Goal: Information Seeking & Learning: Learn about a topic

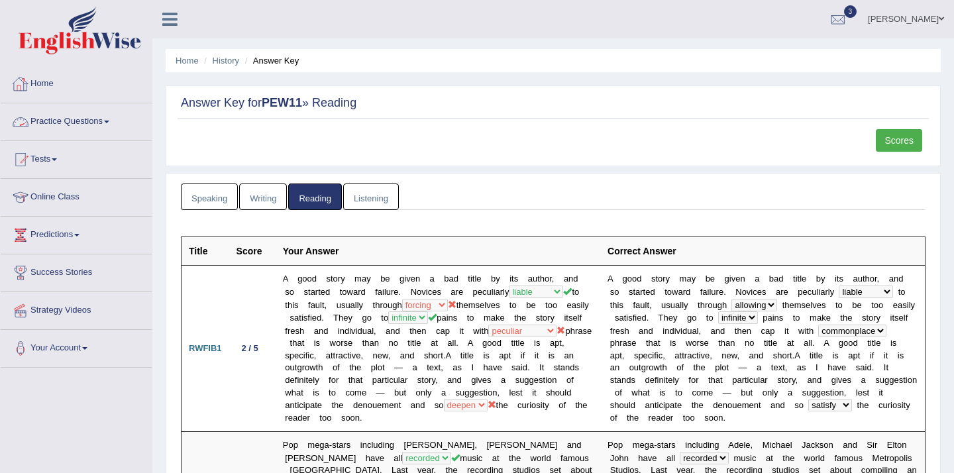
click at [104, 121] on link "Practice Questions" at bounding box center [76, 119] width 151 height 33
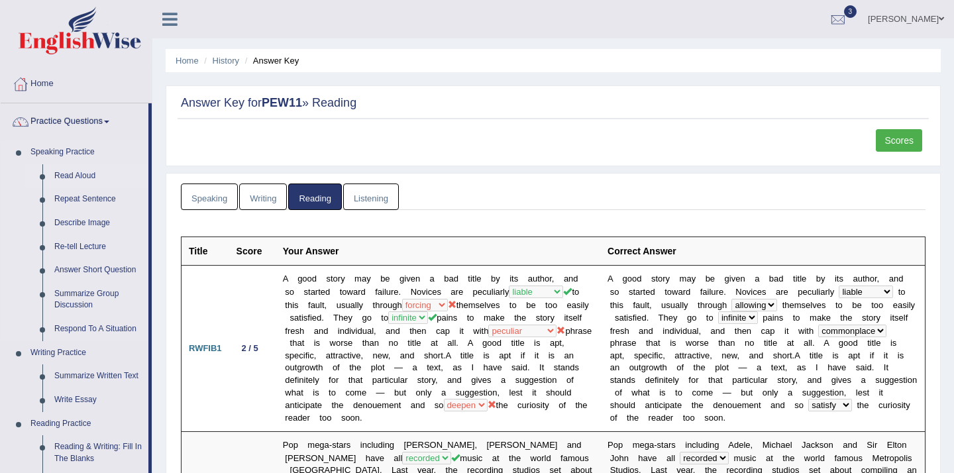
click at [87, 173] on link "Read Aloud" at bounding box center [98, 176] width 100 height 24
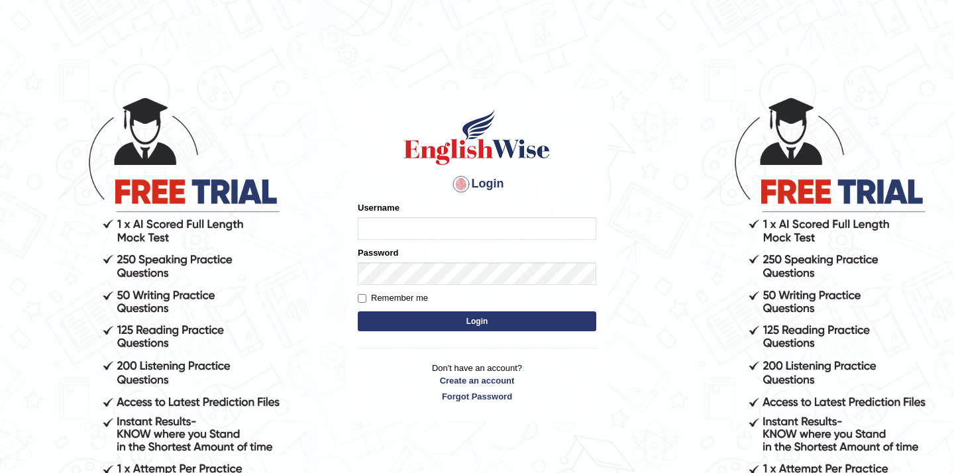
type input "Mahak_a24"
click at [450, 318] on button "Login" at bounding box center [477, 321] width 238 height 20
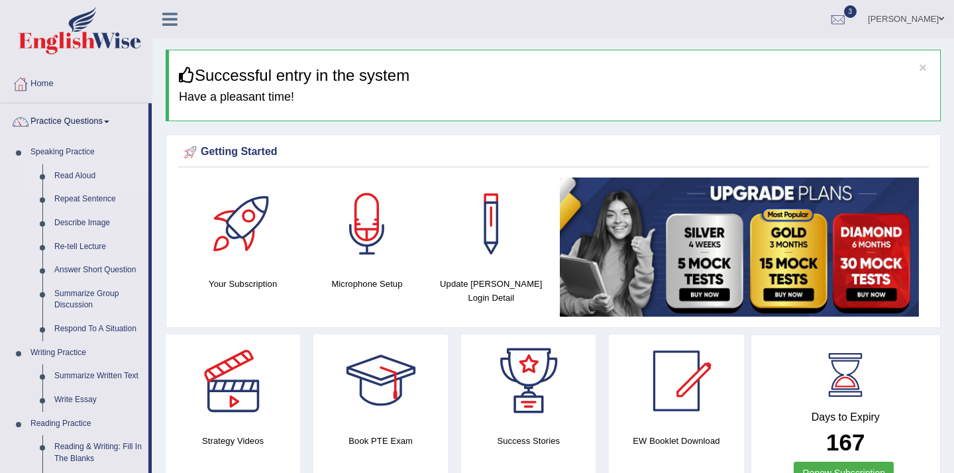
click at [81, 174] on link "Read Aloud" at bounding box center [98, 176] width 100 height 24
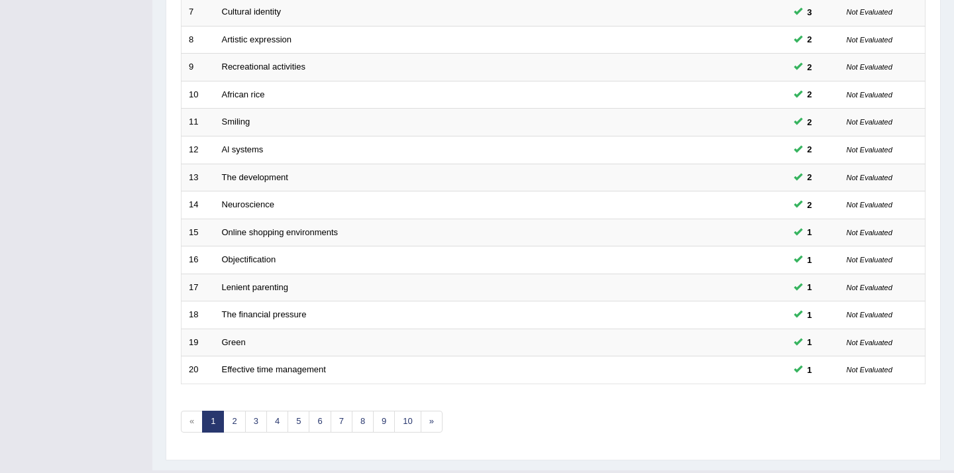
scroll to position [404, 0]
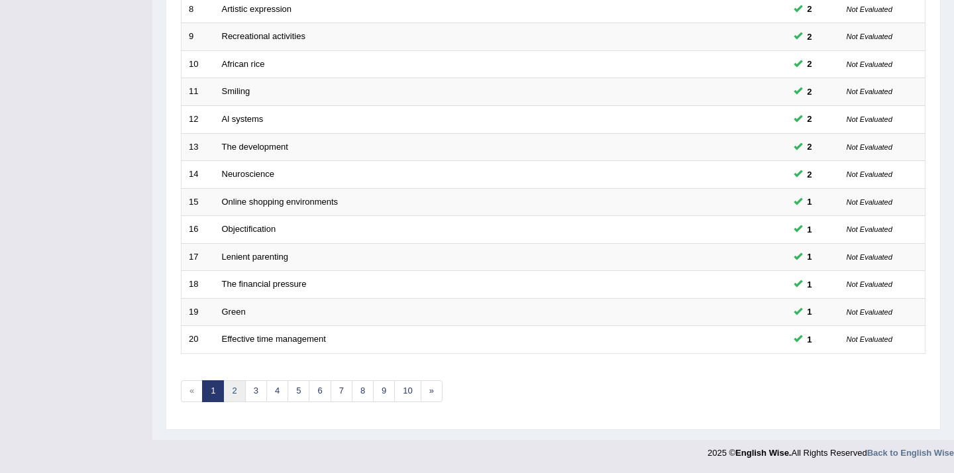
click at [236, 389] on link "2" at bounding box center [234, 391] width 22 height 22
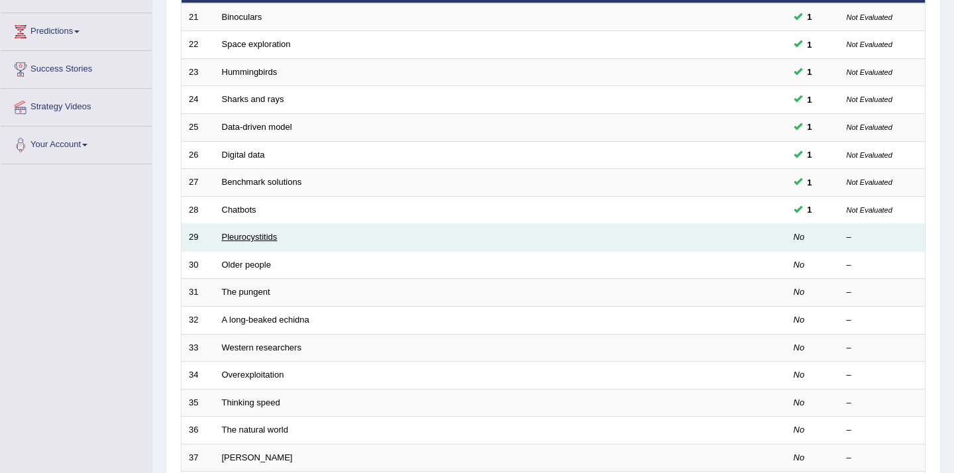
click at [243, 237] on link "Pleurocystitids" at bounding box center [250, 237] width 56 height 10
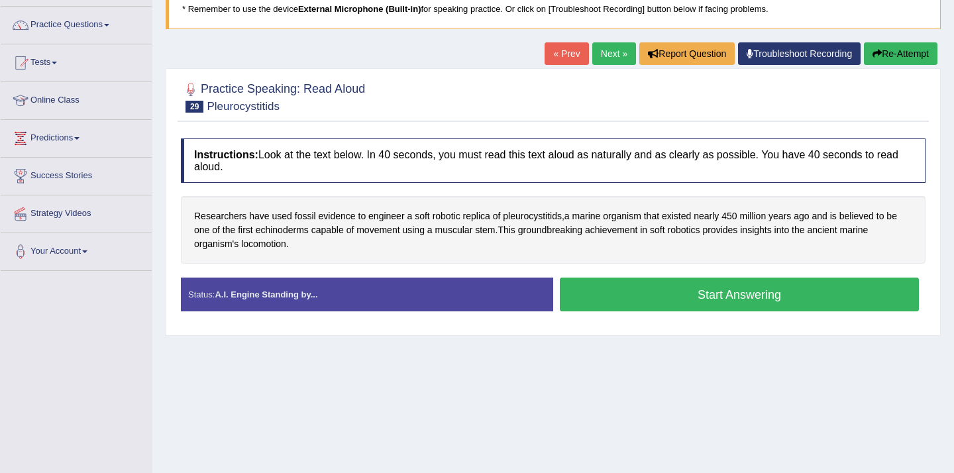
scroll to position [101, 0]
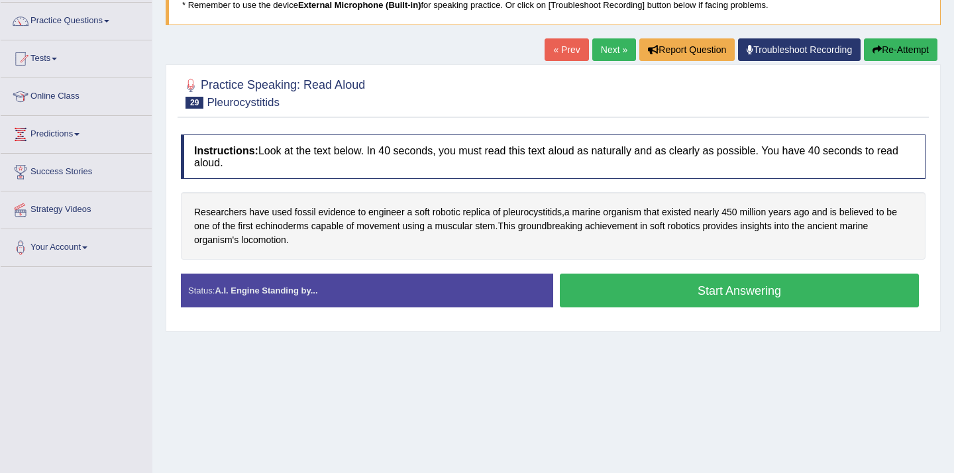
click at [633, 283] on button "Start Answering" at bounding box center [739, 291] width 359 height 34
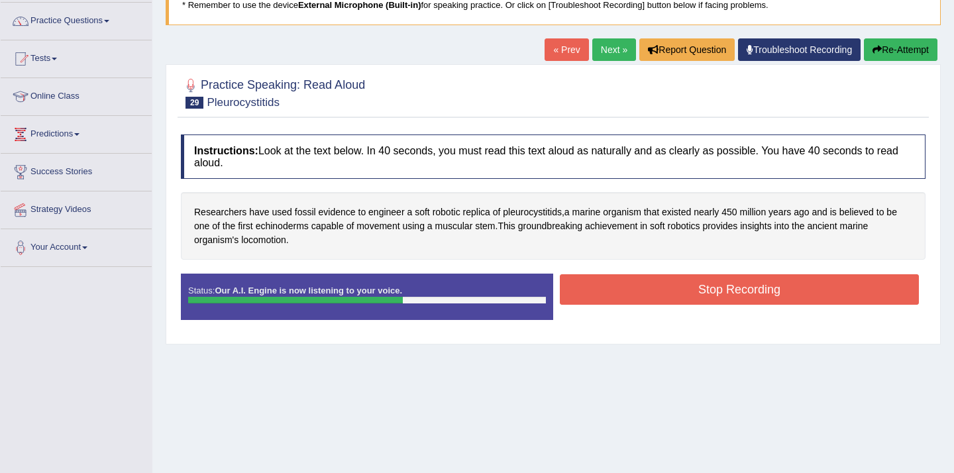
click at [633, 286] on button "Stop Recording" at bounding box center [739, 289] width 359 height 30
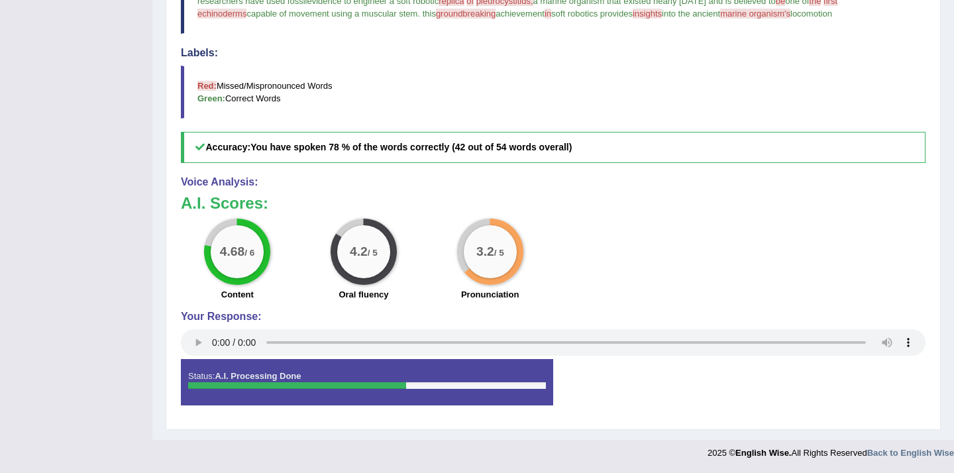
scroll to position [0, 0]
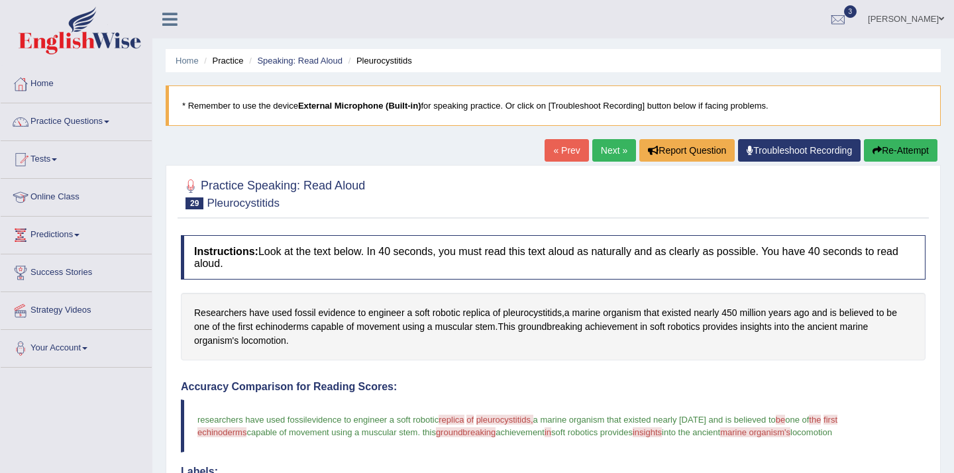
click at [602, 164] on div "« Prev Next » Report Question Troubleshoot Recording Re-Attempt" at bounding box center [742, 152] width 396 height 26
click at [608, 149] on link "Next »" at bounding box center [614, 150] width 44 height 23
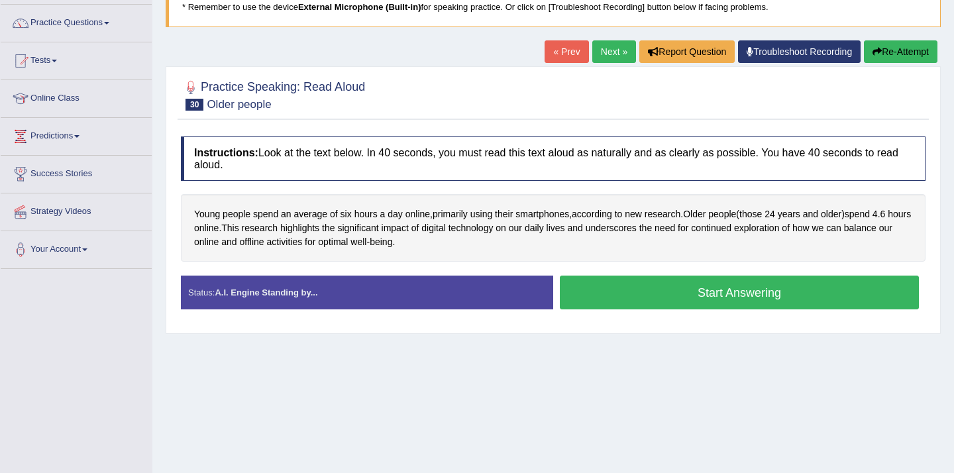
click at [584, 300] on button "Start Answering" at bounding box center [739, 293] width 359 height 34
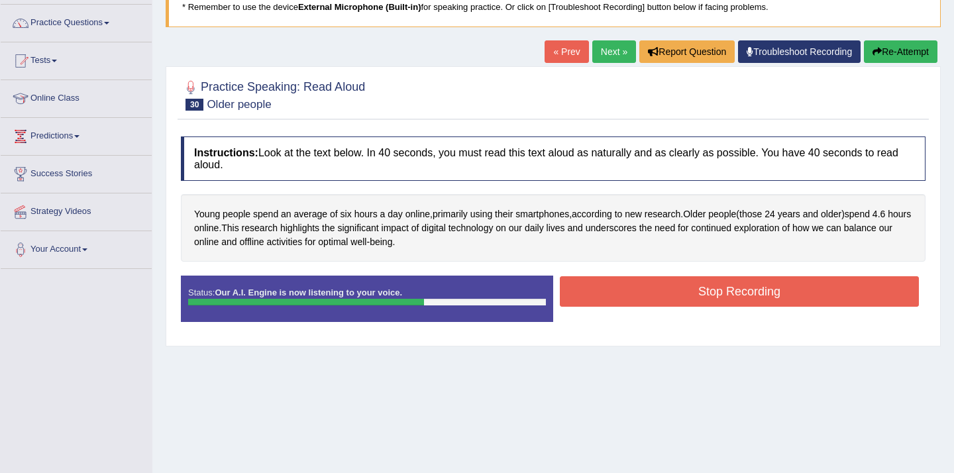
click at [598, 299] on button "Stop Recording" at bounding box center [739, 291] width 359 height 30
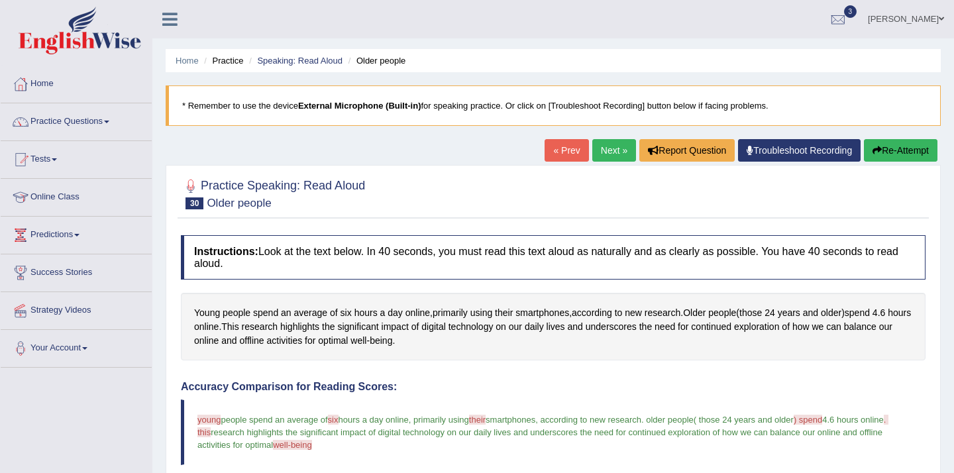
click at [603, 156] on link "Next »" at bounding box center [614, 150] width 44 height 23
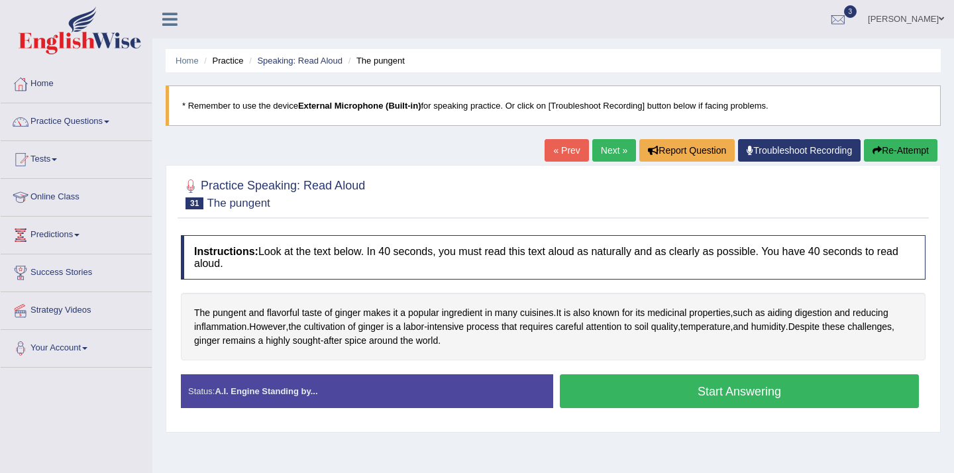
click at [693, 389] on button "Start Answering" at bounding box center [739, 391] width 359 height 34
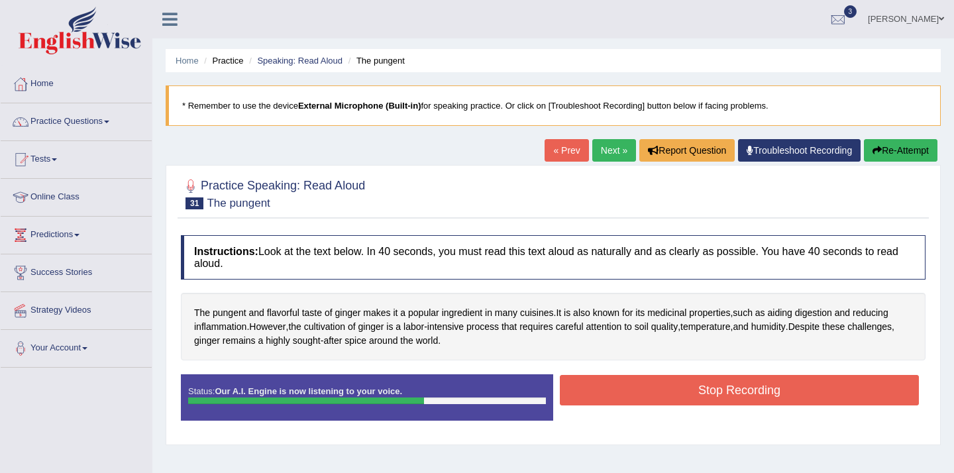
click at [693, 389] on button "Stop Recording" at bounding box center [739, 390] width 359 height 30
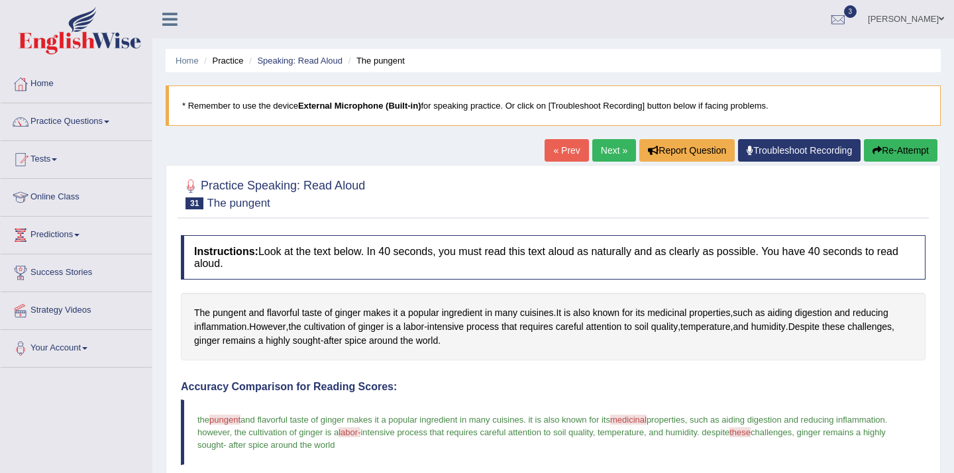
click at [601, 155] on link "Next »" at bounding box center [614, 150] width 44 height 23
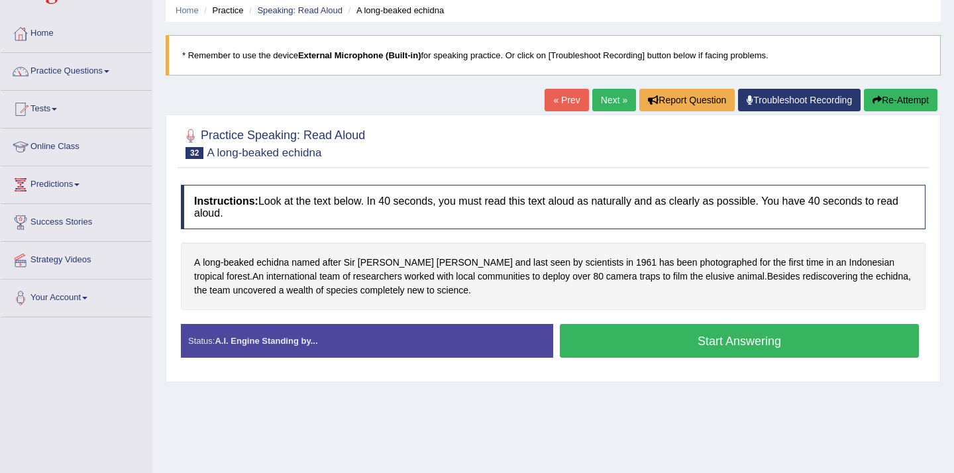
click at [666, 333] on button "Start Answering" at bounding box center [739, 341] width 359 height 34
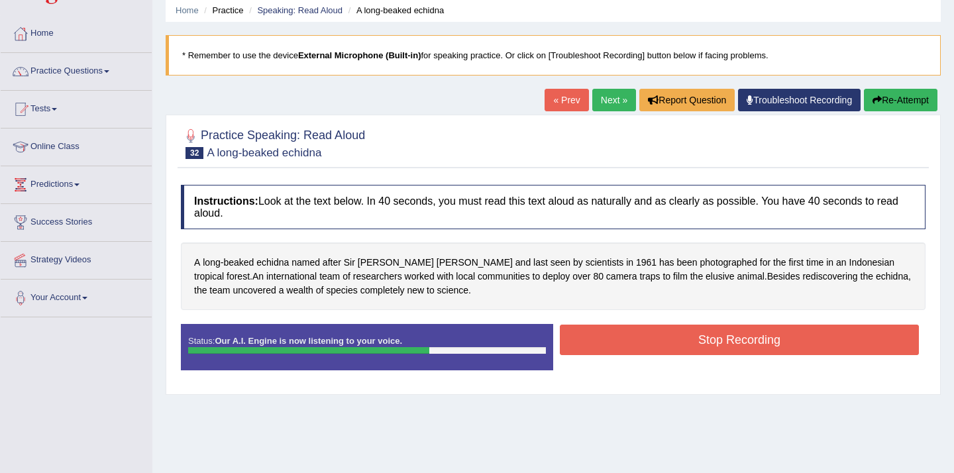
click at [666, 333] on button "Stop Recording" at bounding box center [739, 340] width 359 height 30
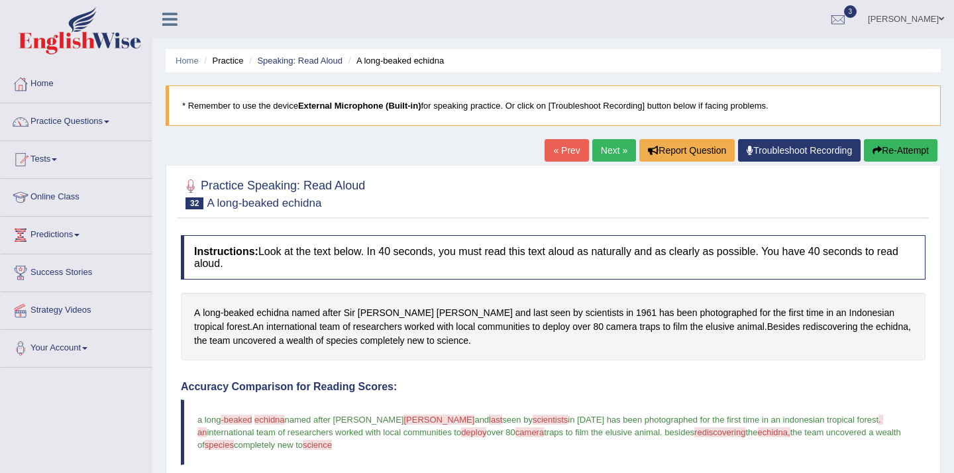
click at [603, 148] on link "Next »" at bounding box center [614, 150] width 44 height 23
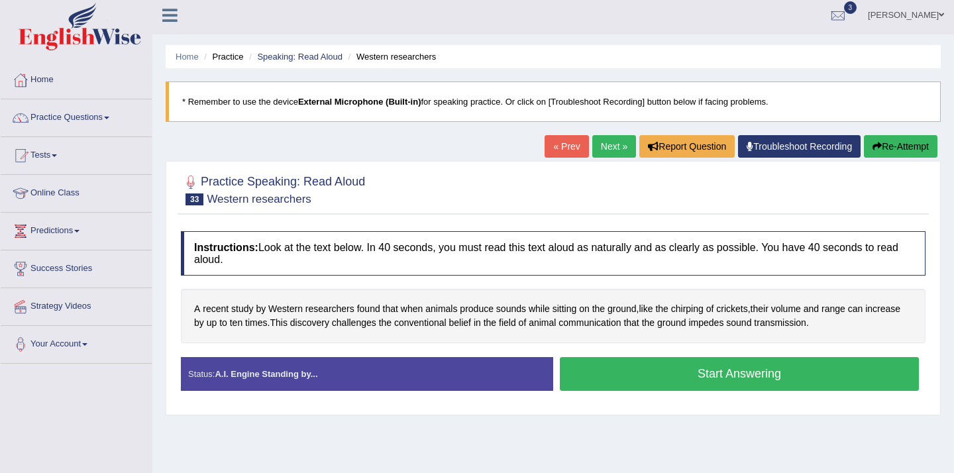
click at [631, 372] on button "Start Answering" at bounding box center [739, 374] width 359 height 34
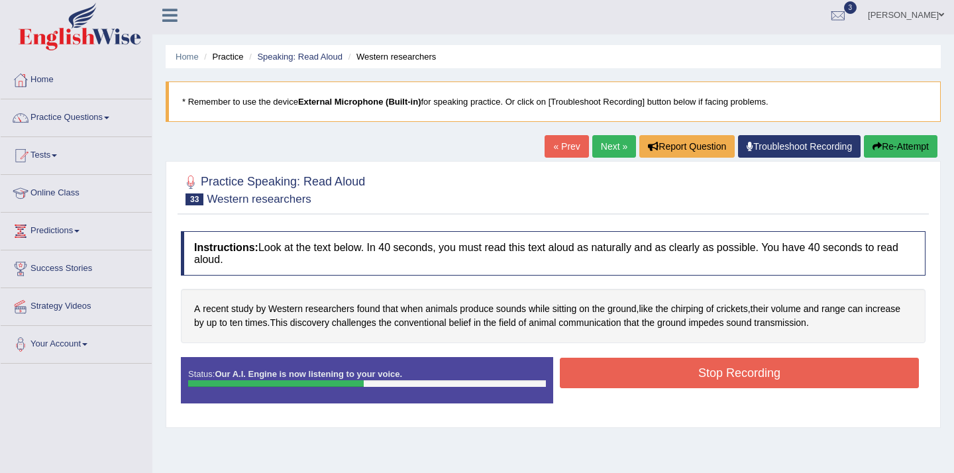
click at [631, 372] on button "Stop Recording" at bounding box center [739, 373] width 359 height 30
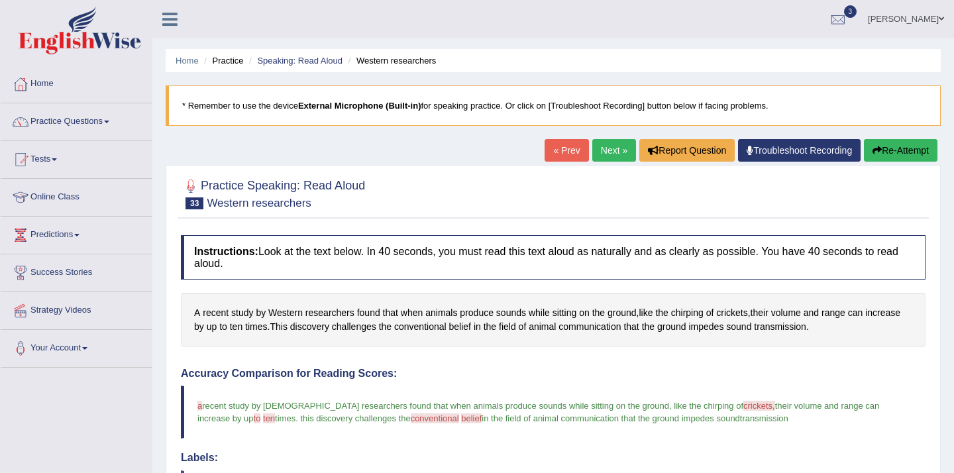
click at [597, 151] on link "Next »" at bounding box center [614, 150] width 44 height 23
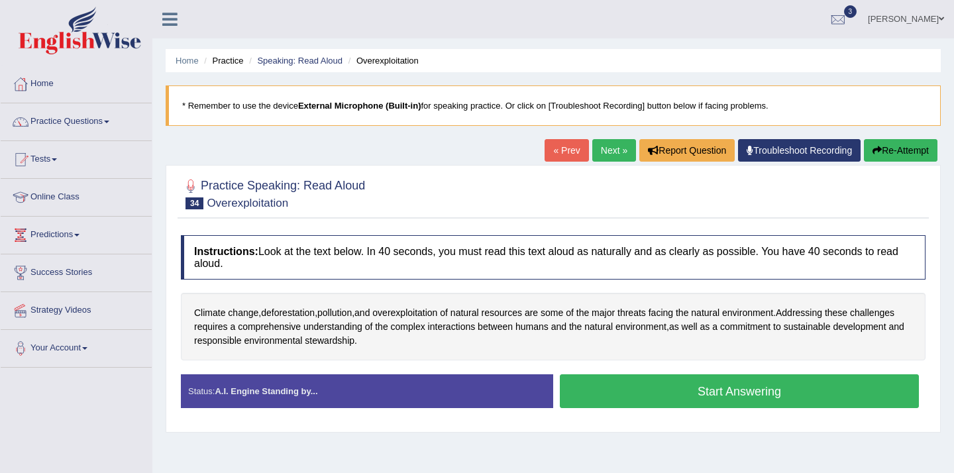
click at [631, 403] on button "Start Answering" at bounding box center [739, 391] width 359 height 34
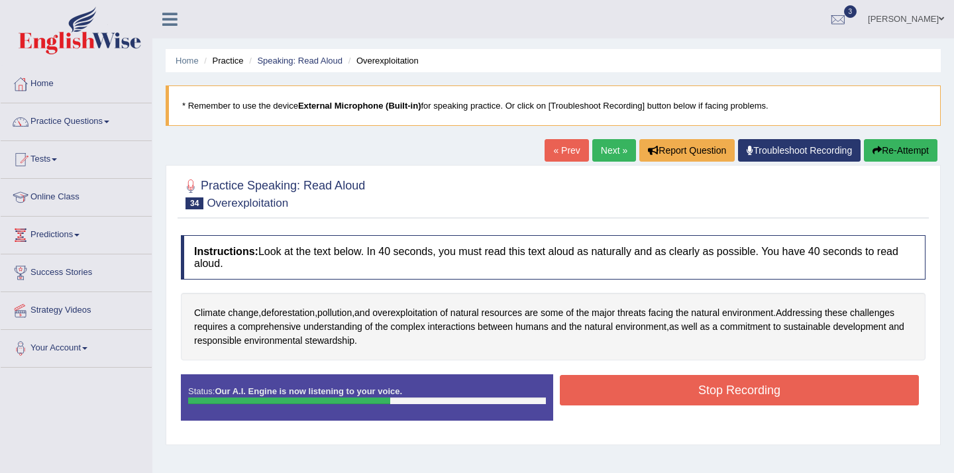
click at [619, 394] on button "Stop Recording" at bounding box center [739, 390] width 359 height 30
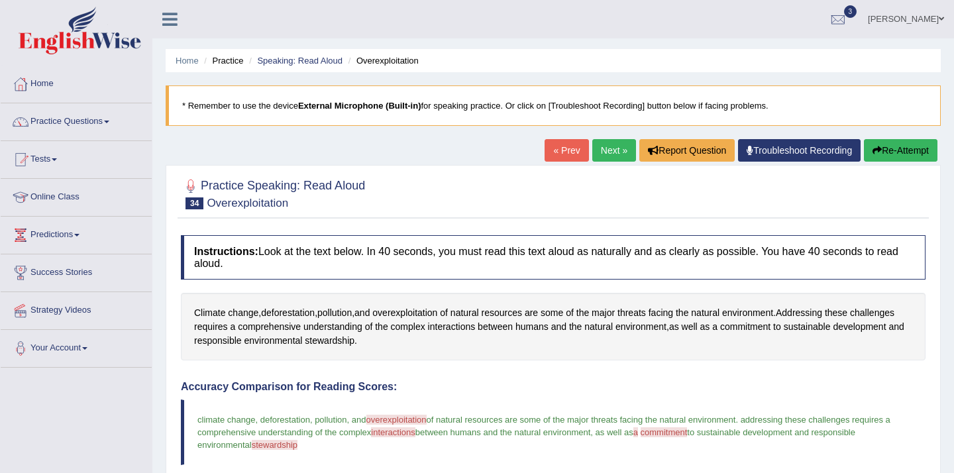
click at [607, 147] on link "Next »" at bounding box center [614, 150] width 44 height 23
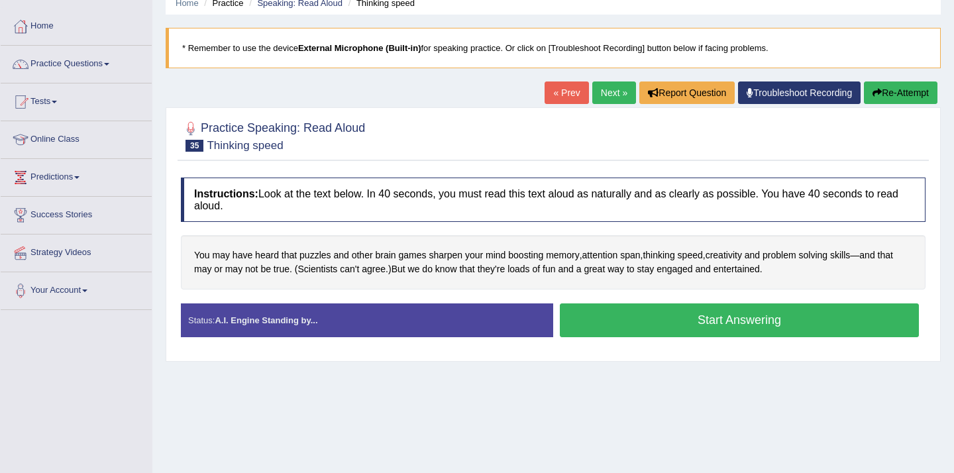
scroll to position [58, 0]
click at [637, 321] on button "Start Answering" at bounding box center [739, 320] width 359 height 34
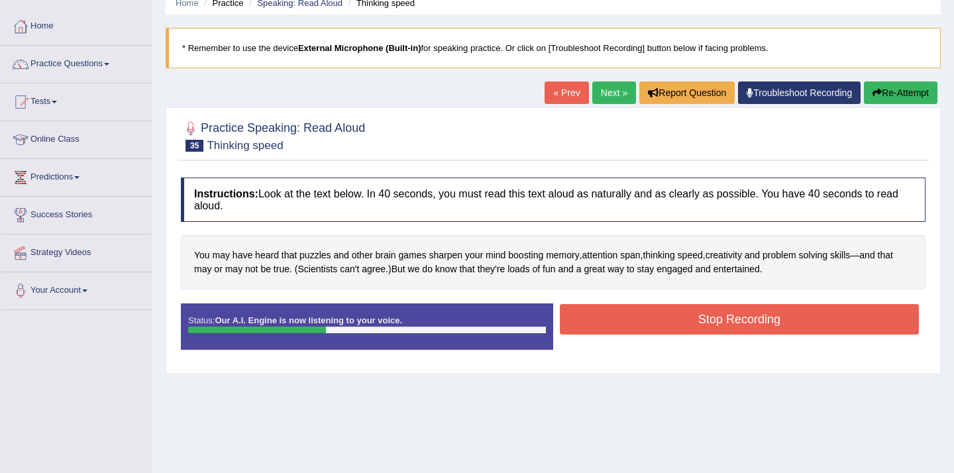
click at [637, 321] on button "Stop Recording" at bounding box center [739, 319] width 359 height 30
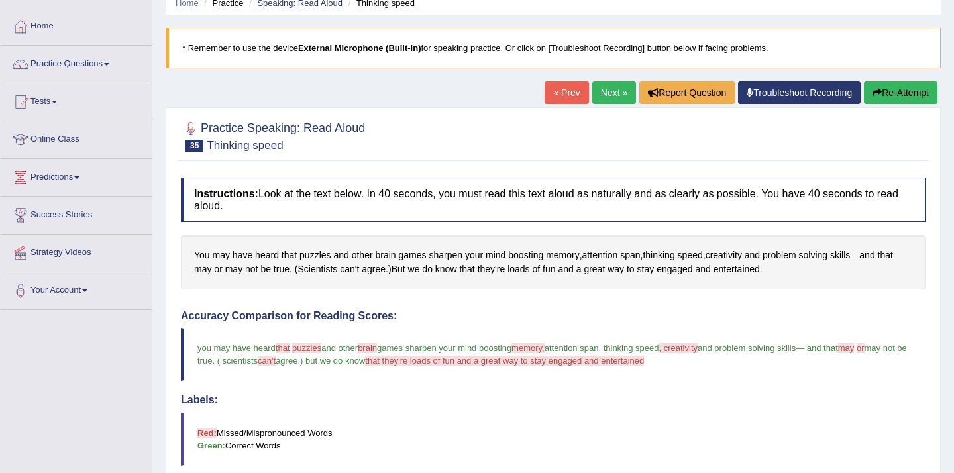
click at [602, 92] on div "Comparing text to speech..." at bounding box center [477, 236] width 954 height 473
click at [603, 89] on link "Next »" at bounding box center [614, 92] width 44 height 23
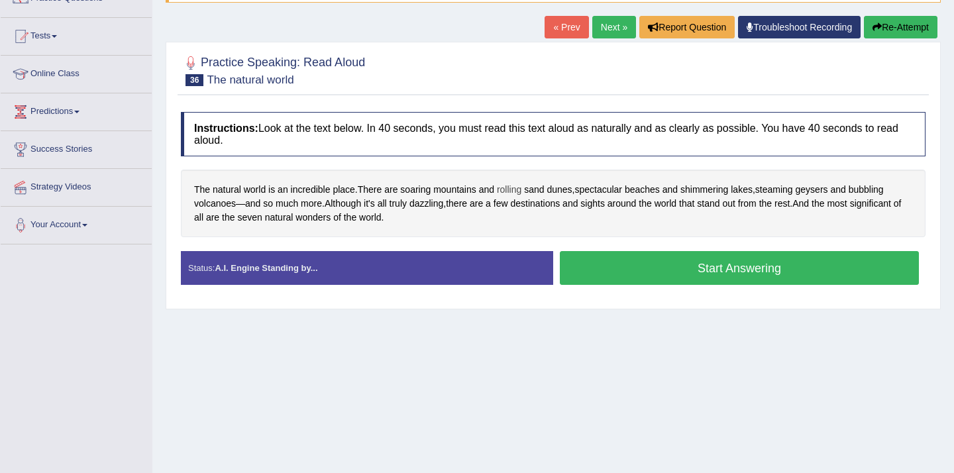
scroll to position [125, 0]
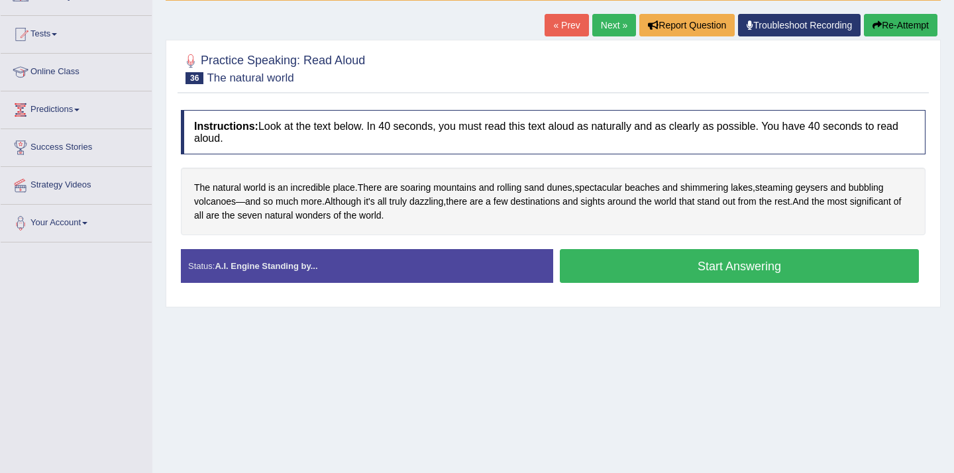
click at [588, 269] on button "Start Answering" at bounding box center [739, 266] width 359 height 34
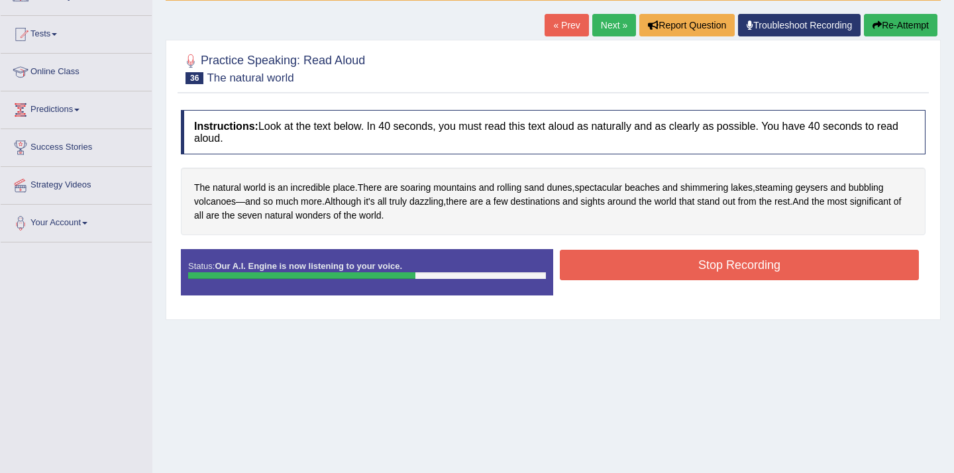
click at [588, 269] on button "Stop Recording" at bounding box center [739, 265] width 359 height 30
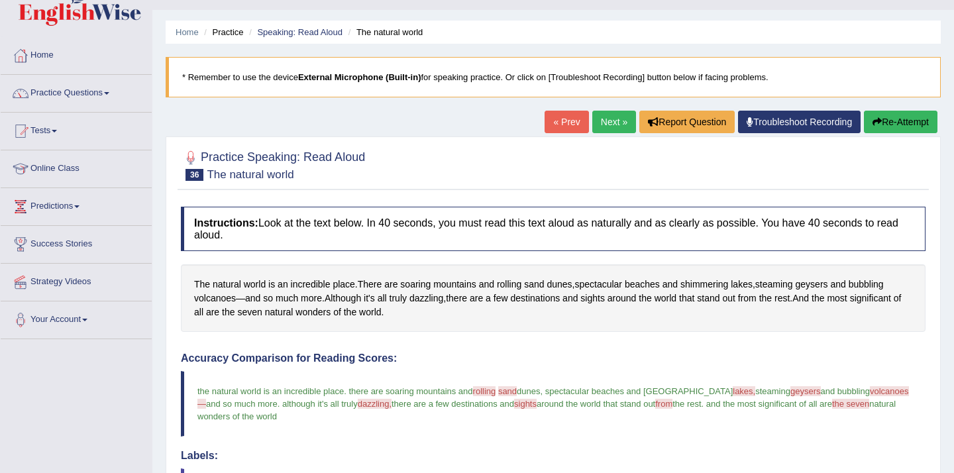
scroll to position [9, 0]
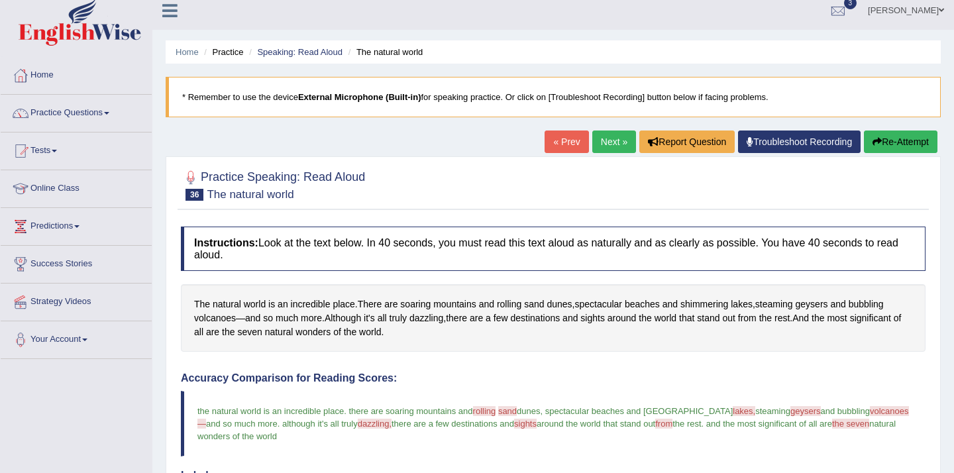
click at [611, 140] on link "Next »" at bounding box center [614, 141] width 44 height 23
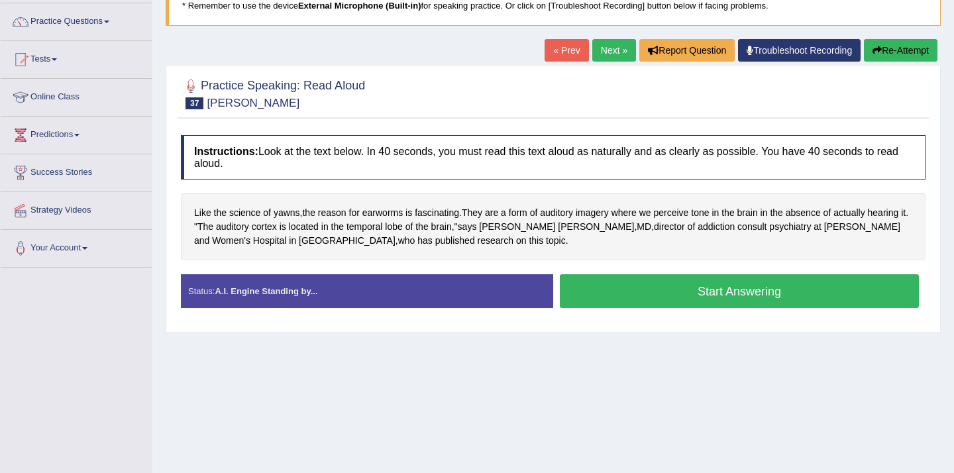
click at [760, 289] on button "Start Answering" at bounding box center [739, 291] width 359 height 34
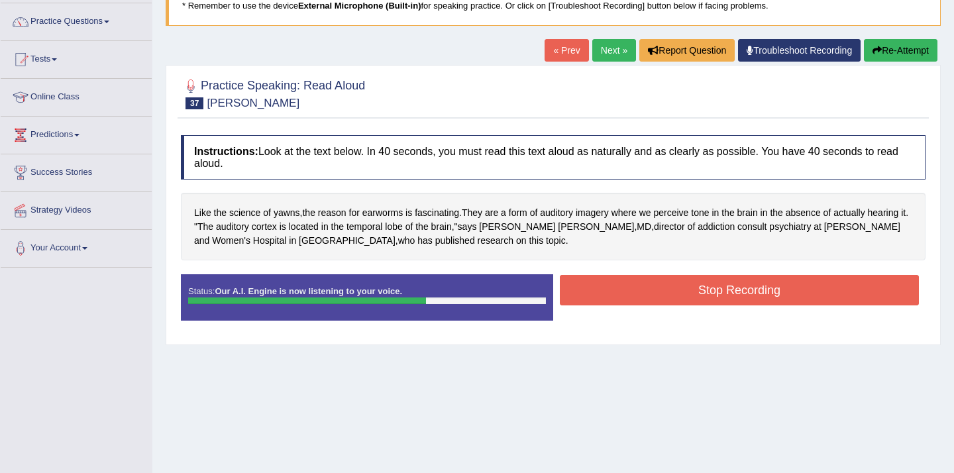
click at [780, 297] on button "Stop Recording" at bounding box center [739, 290] width 359 height 30
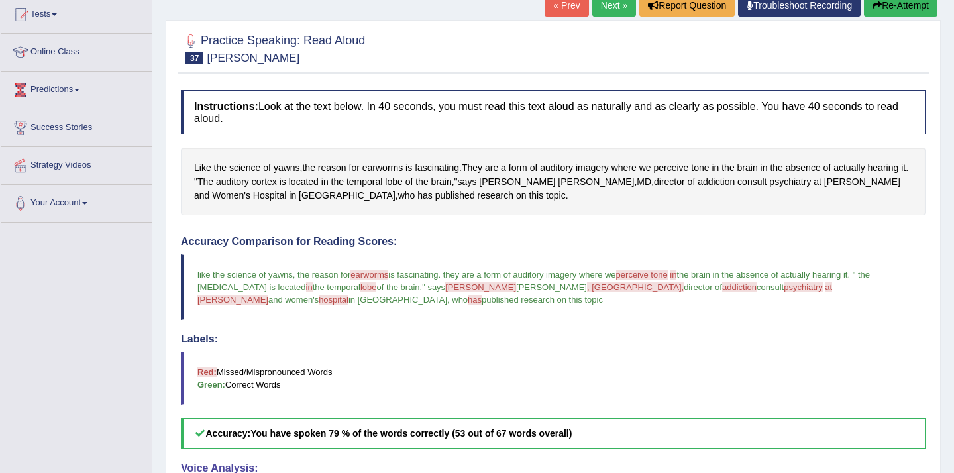
scroll to position [97, 0]
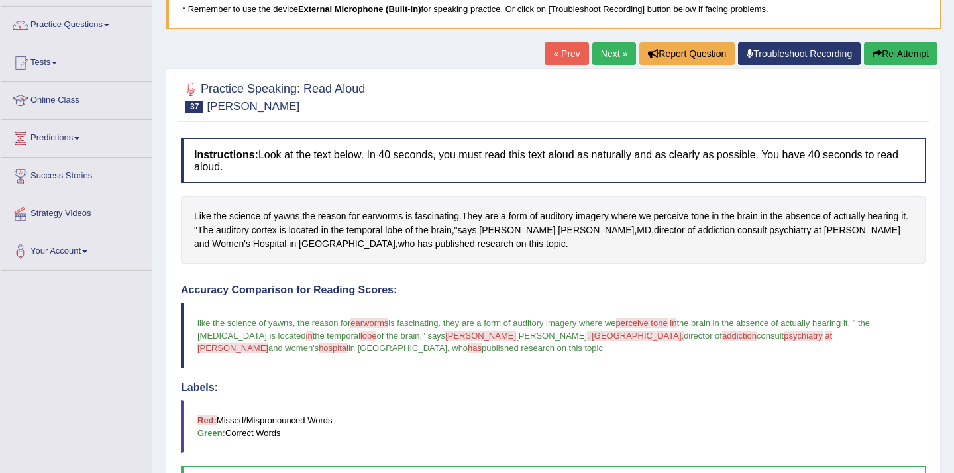
click at [603, 63] on link "Next »" at bounding box center [614, 53] width 44 height 23
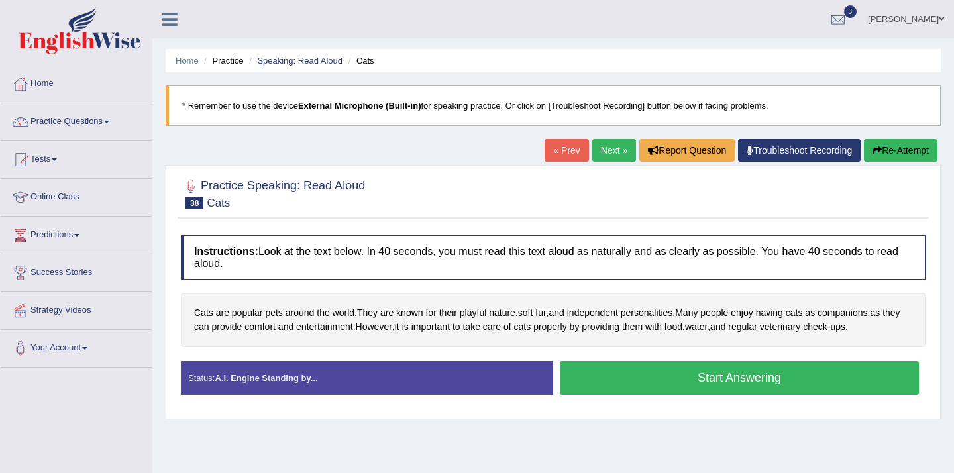
click at [678, 381] on button "Start Answering" at bounding box center [739, 378] width 359 height 34
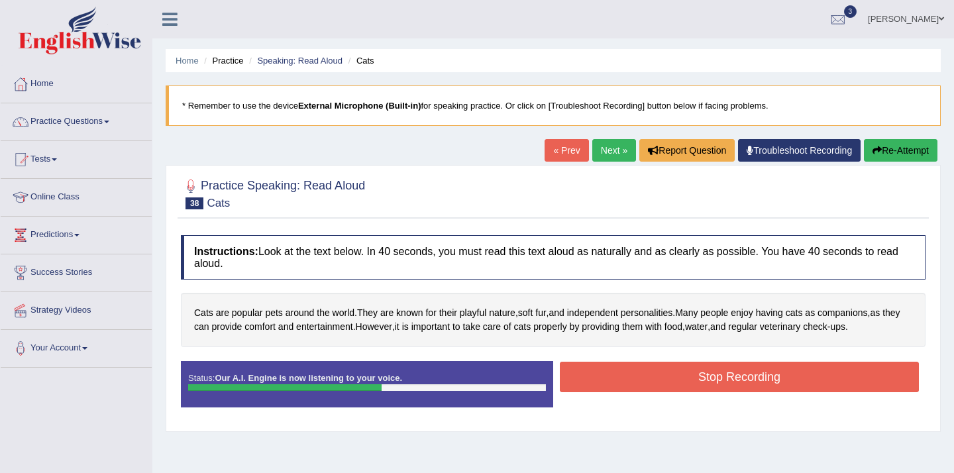
click at [678, 381] on button "Stop Recording" at bounding box center [739, 377] width 359 height 30
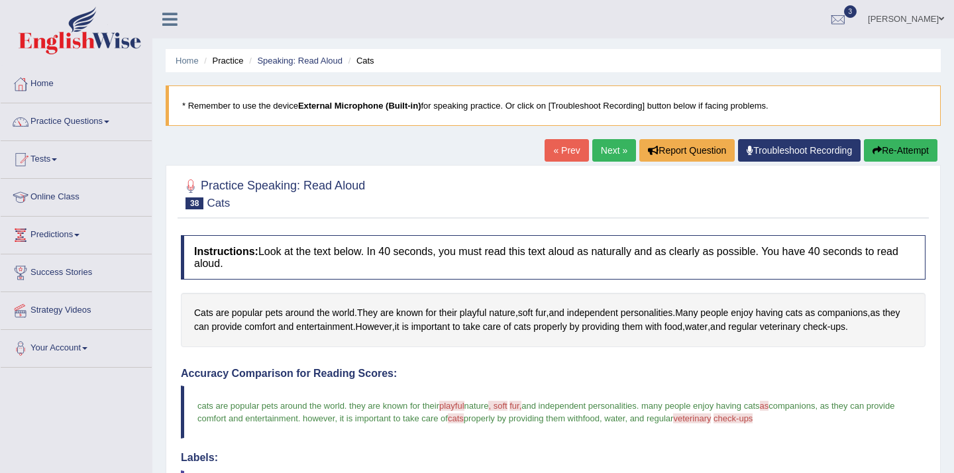
click at [605, 150] on link "Next »" at bounding box center [614, 150] width 44 height 23
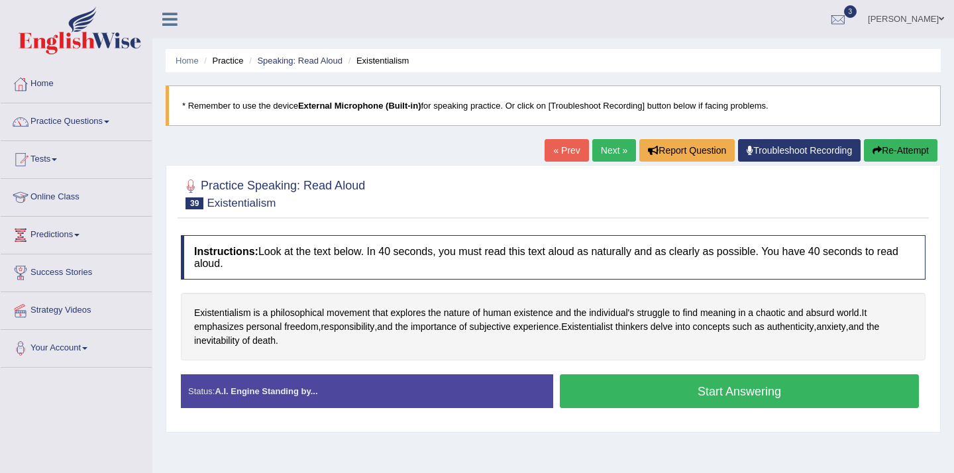
click at [613, 397] on button "Start Answering" at bounding box center [739, 391] width 359 height 34
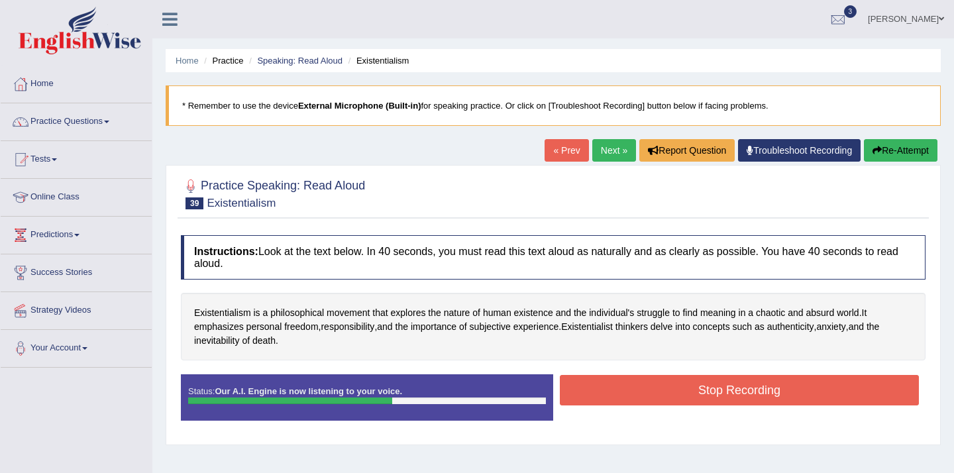
click at [613, 397] on button "Stop Recording" at bounding box center [739, 390] width 359 height 30
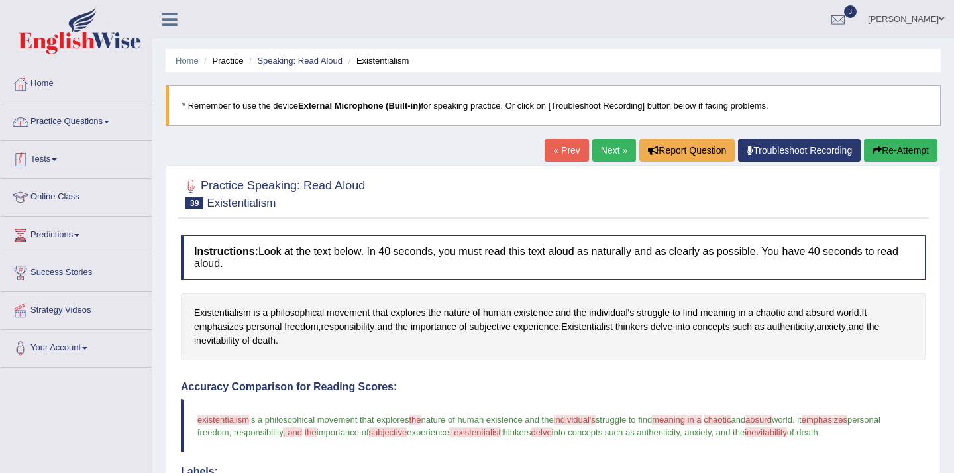
click at [116, 132] on link "Practice Questions" at bounding box center [76, 119] width 151 height 33
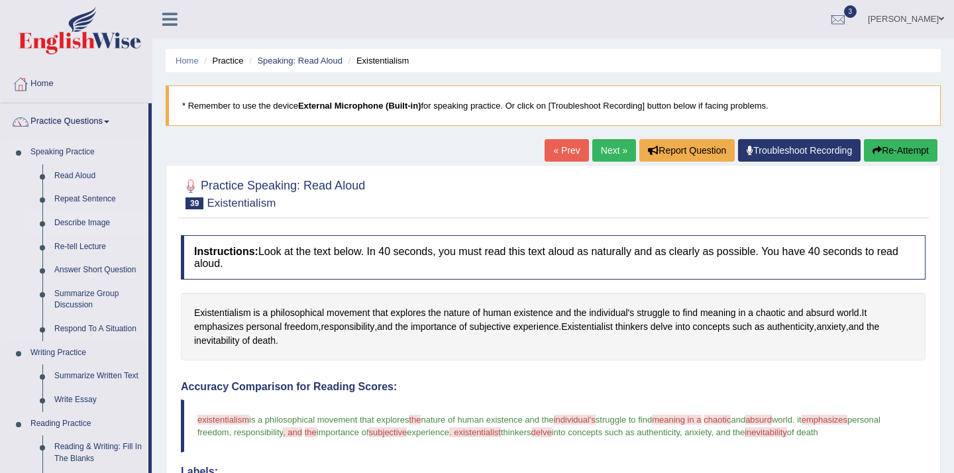
click at [85, 220] on link "Describe Image" at bounding box center [98, 223] width 100 height 24
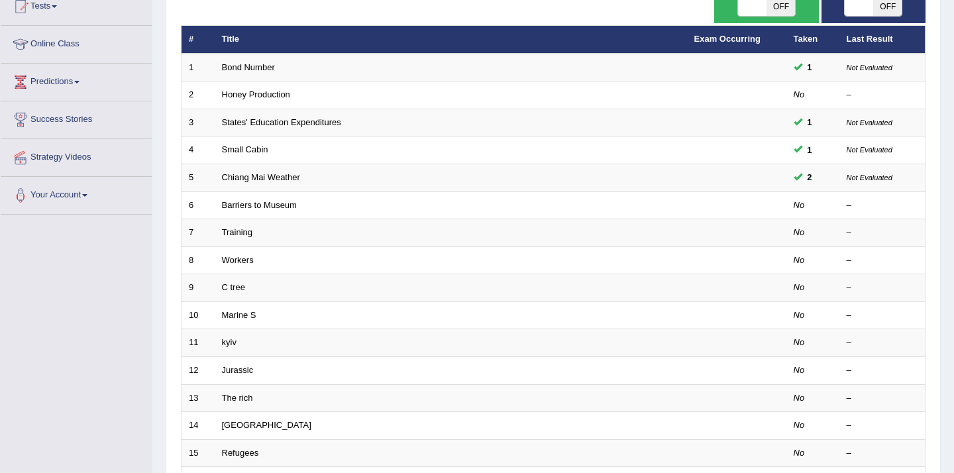
scroll to position [154, 0]
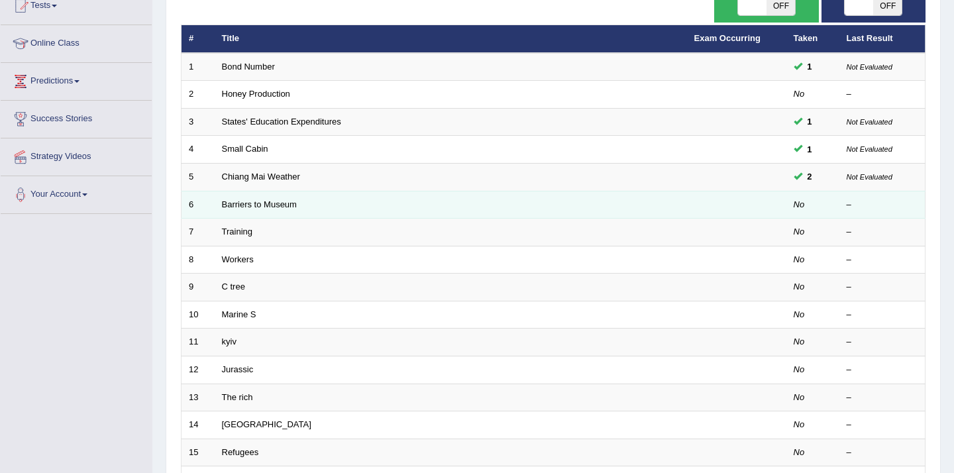
click at [273, 211] on td "Barriers to Museum" at bounding box center [451, 205] width 472 height 28
click at [266, 203] on link "Barriers to Museum" at bounding box center [259, 204] width 75 height 10
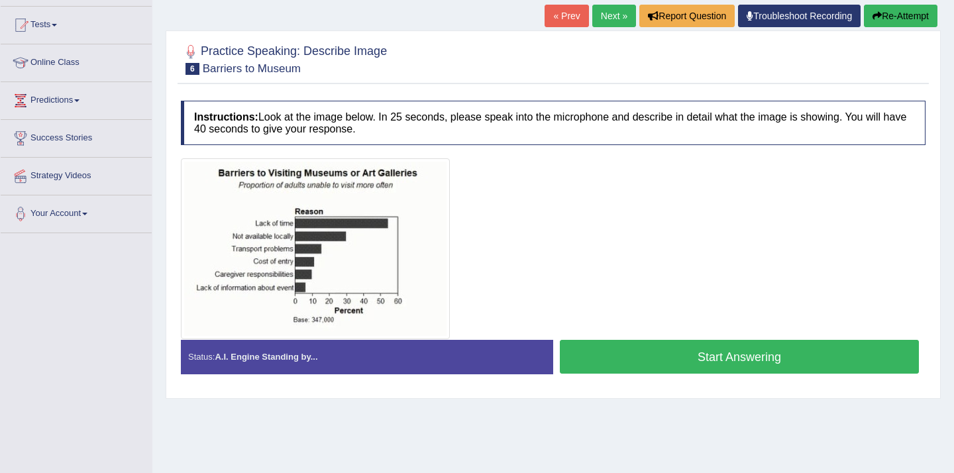
scroll to position [146, 0]
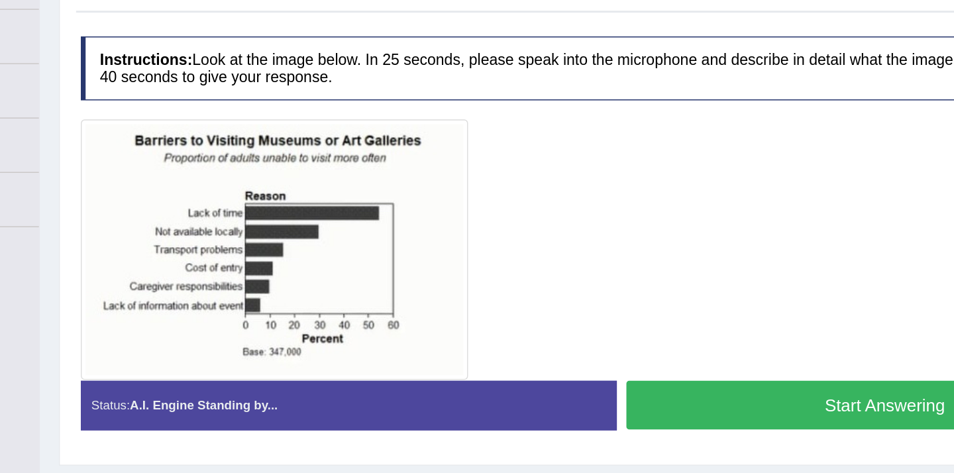
click at [628, 351] on button "Start Answering" at bounding box center [739, 346] width 359 height 34
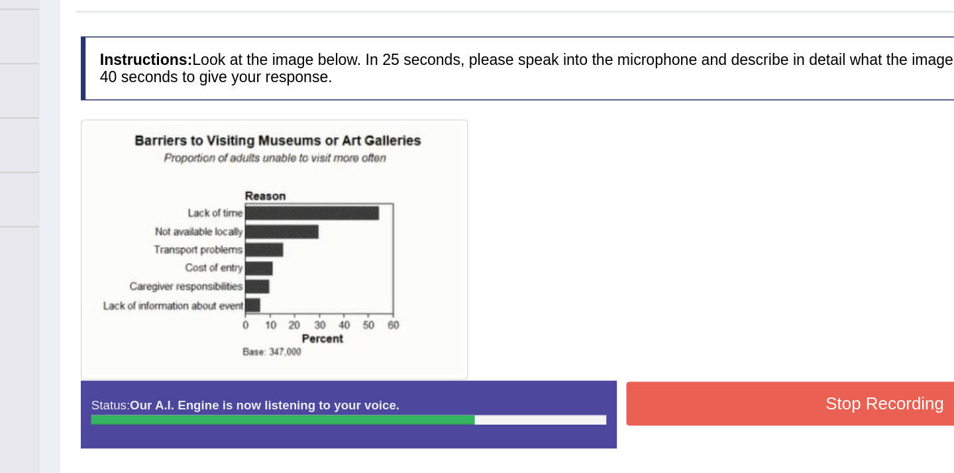
click at [628, 351] on button "Stop Recording" at bounding box center [739, 344] width 359 height 30
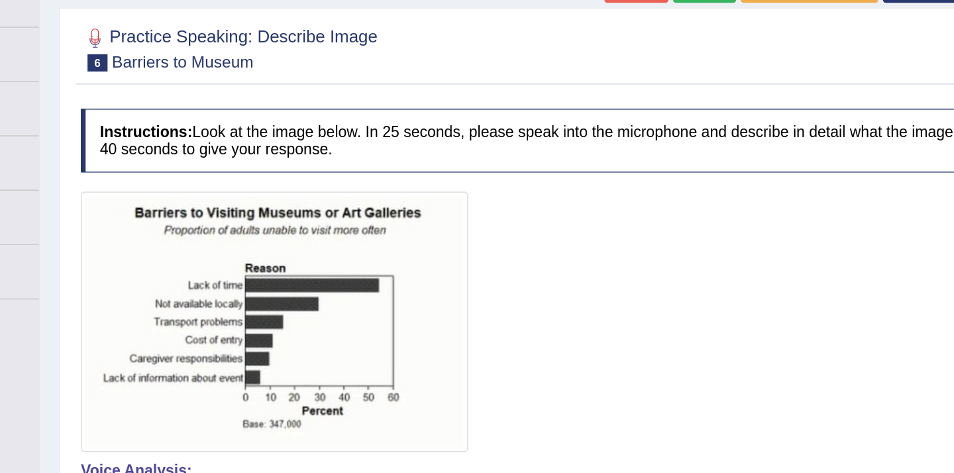
scroll to position [0, 0]
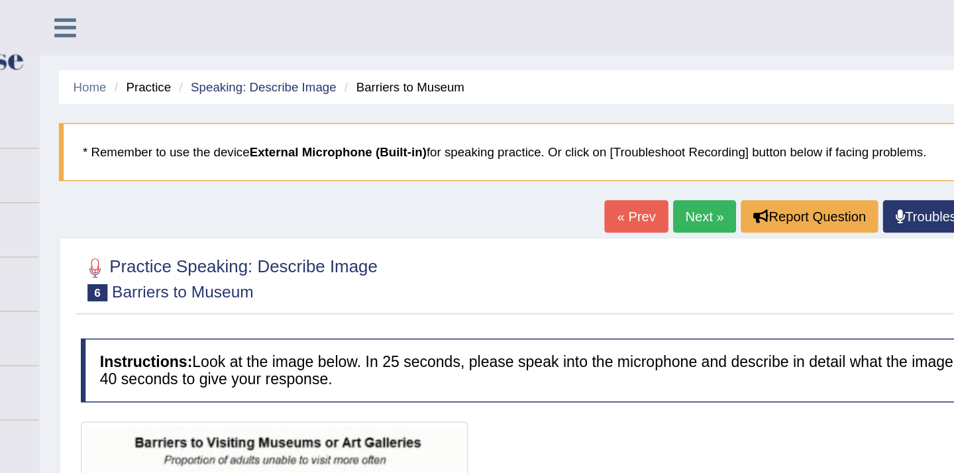
click at [597, 147] on link "Next »" at bounding box center [614, 150] width 44 height 23
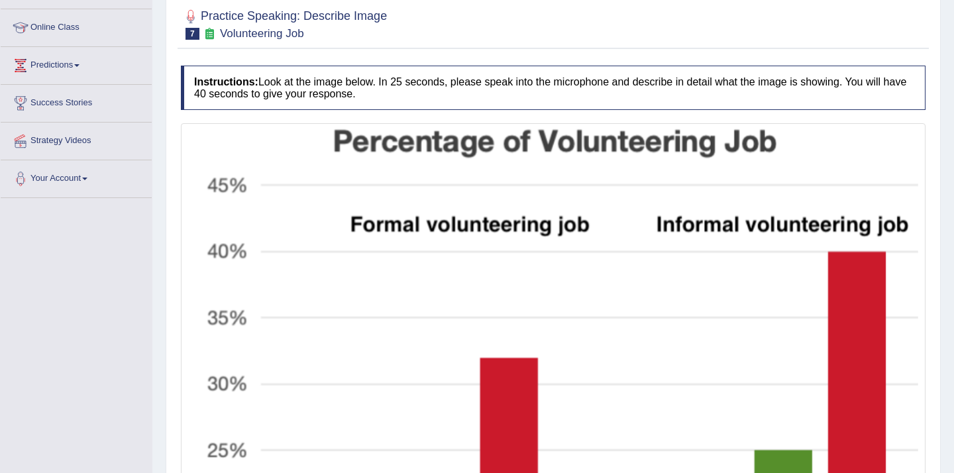
scroll to position [171, 0]
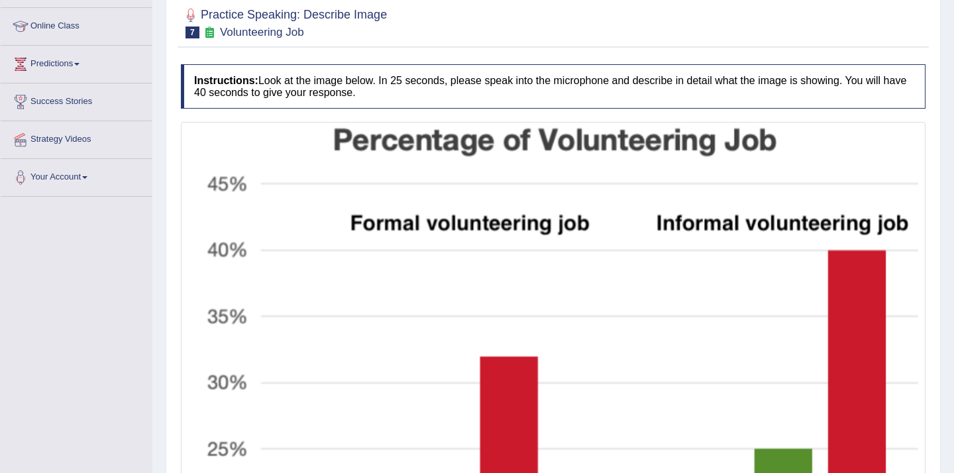
drag, startPoint x: 532, startPoint y: 293, endPoint x: 629, endPoint y: 284, distance: 97.1
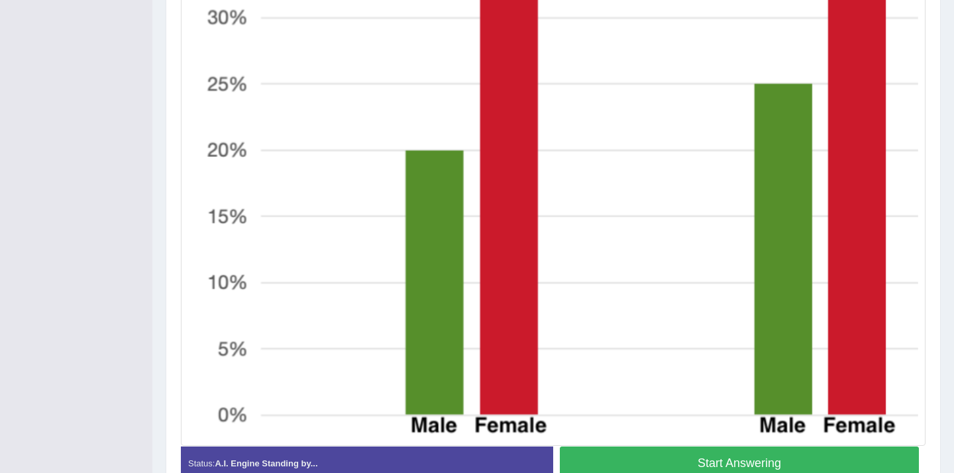
scroll to position [611, 0]
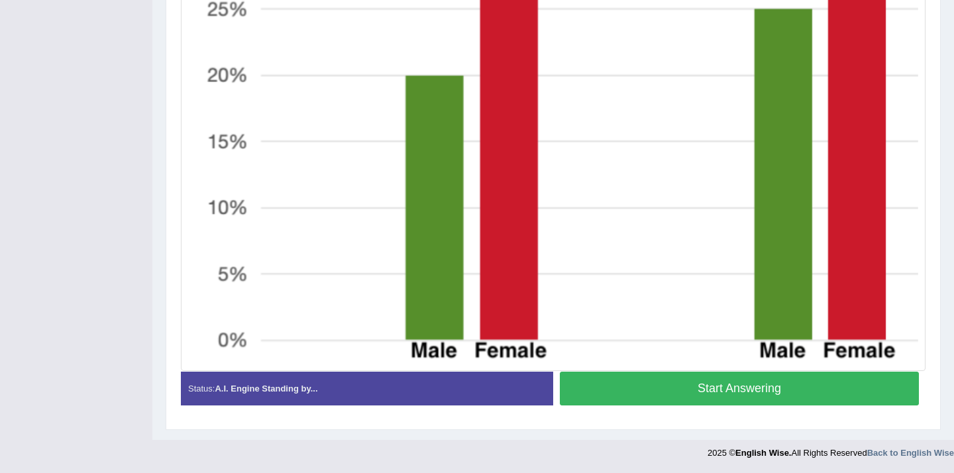
click at [614, 391] on button "Start Answering" at bounding box center [739, 389] width 359 height 34
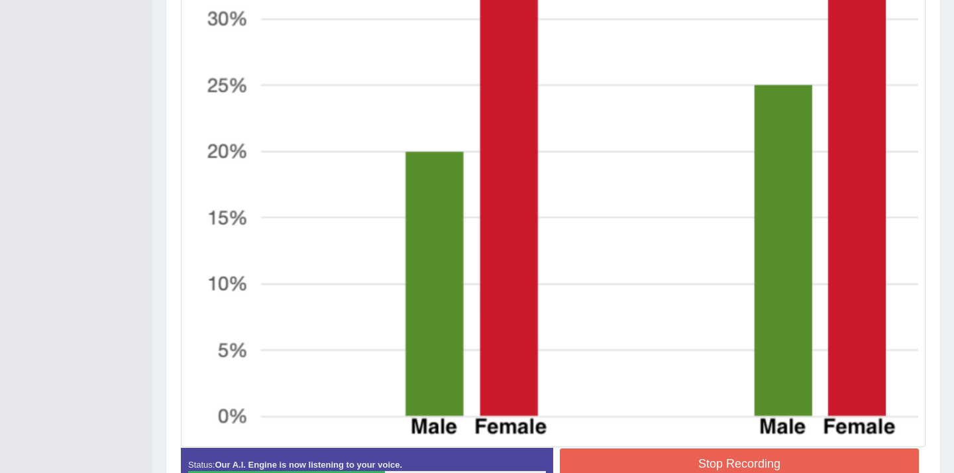
scroll to position [624, 0]
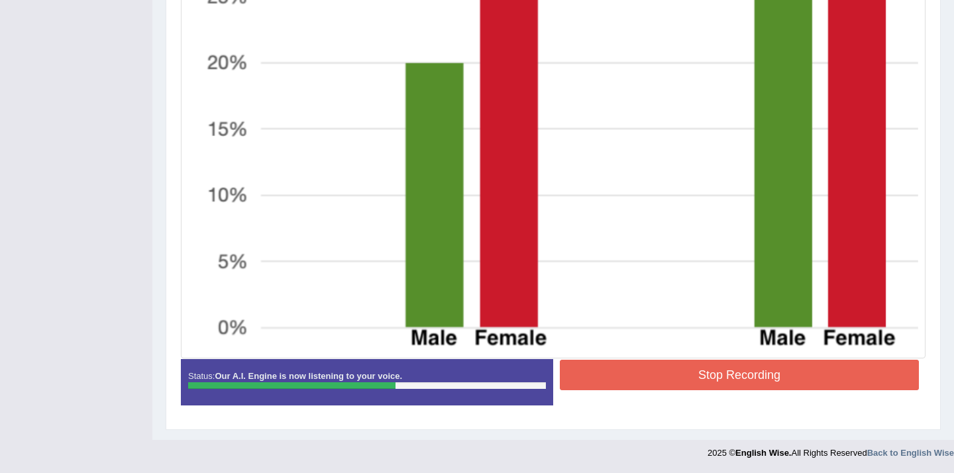
click at [645, 360] on button "Stop Recording" at bounding box center [739, 375] width 359 height 30
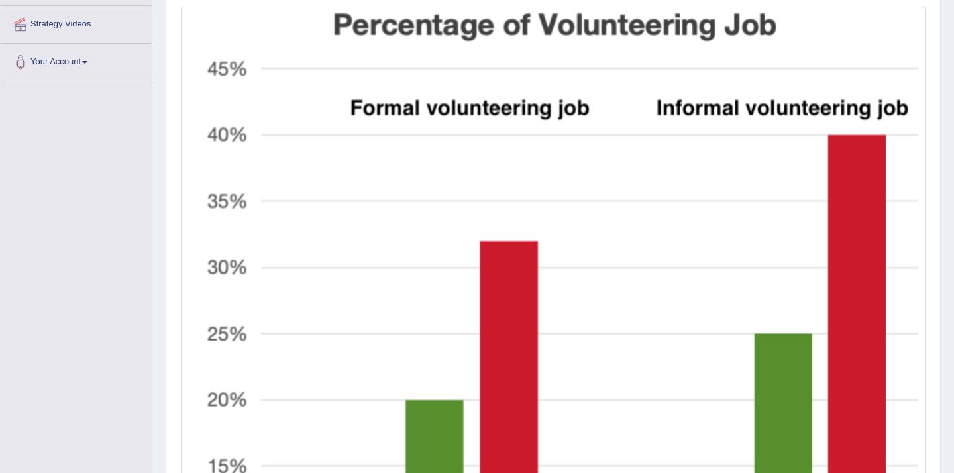
scroll to position [0, 0]
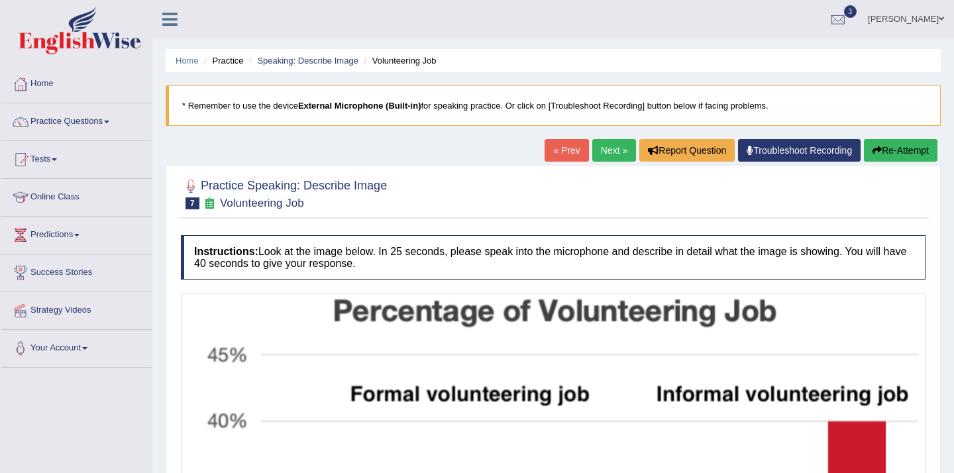
click at [596, 148] on link "Next »" at bounding box center [614, 150] width 44 height 23
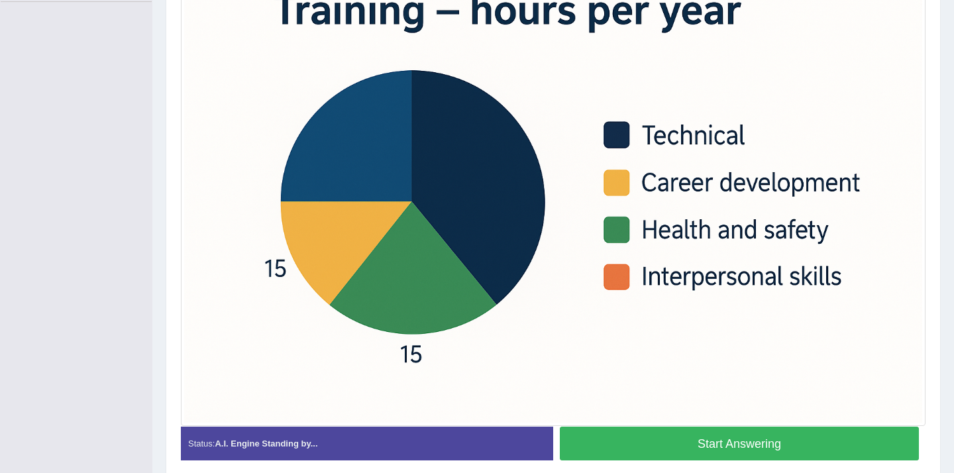
scroll to position [354, 0]
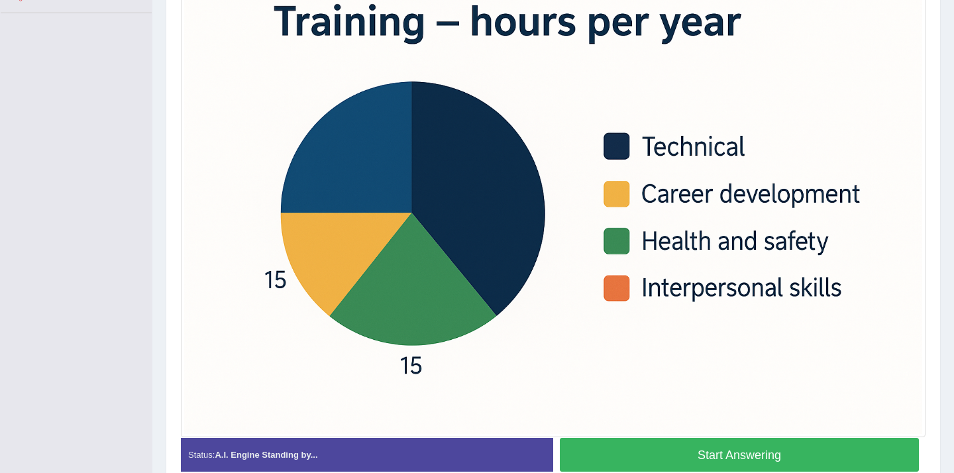
click at [615, 454] on button "Start Answering" at bounding box center [739, 455] width 359 height 34
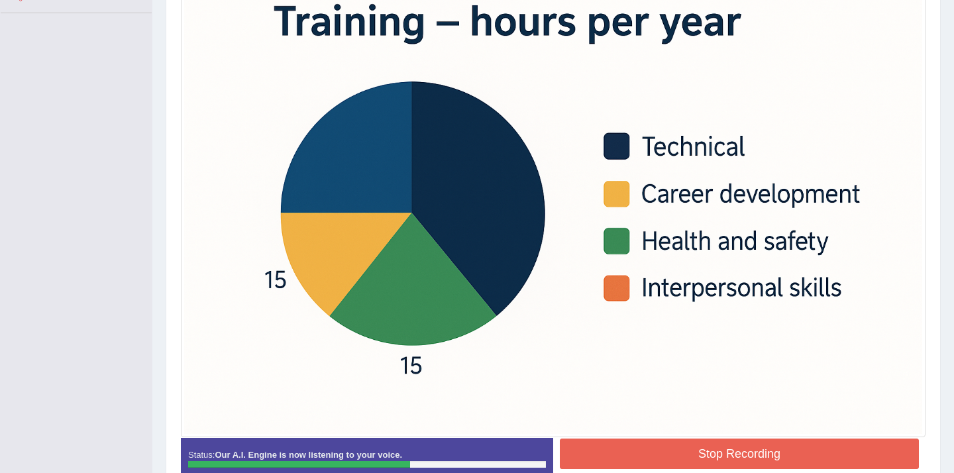
click at [619, 452] on button "Stop Recording" at bounding box center [739, 453] width 359 height 30
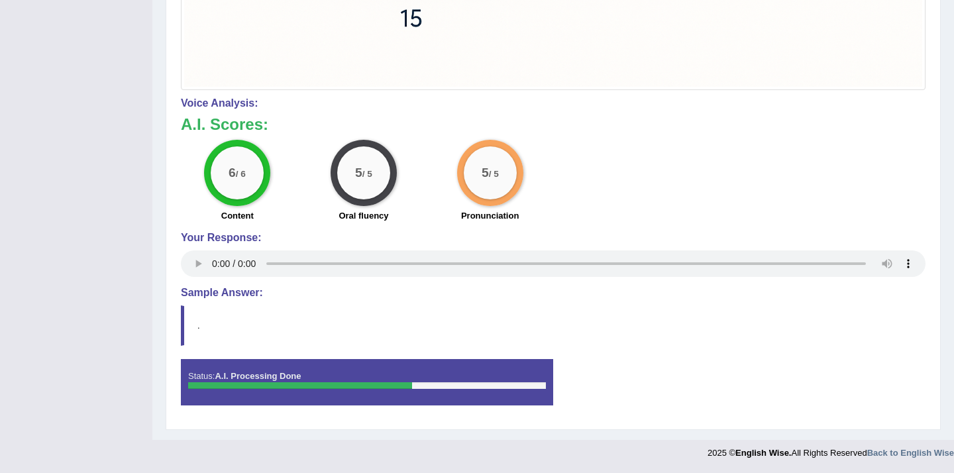
scroll to position [0, 0]
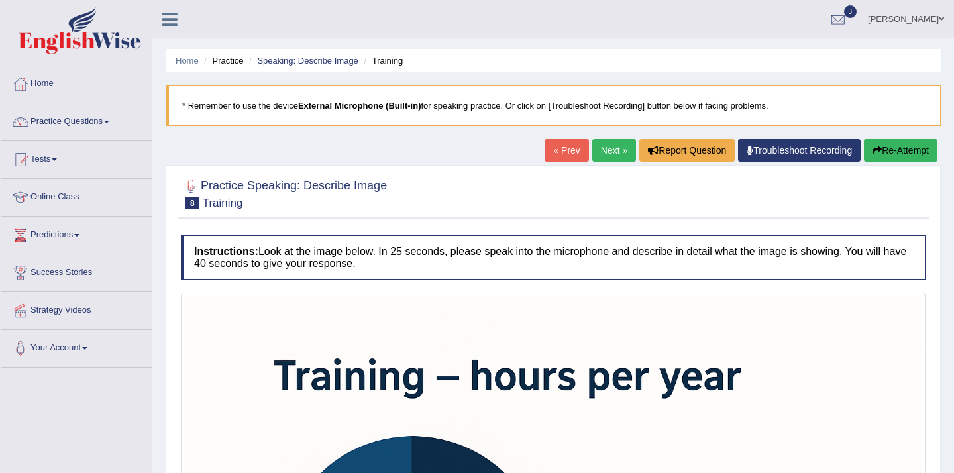
click at [69, 115] on link "Practice Questions" at bounding box center [76, 119] width 151 height 33
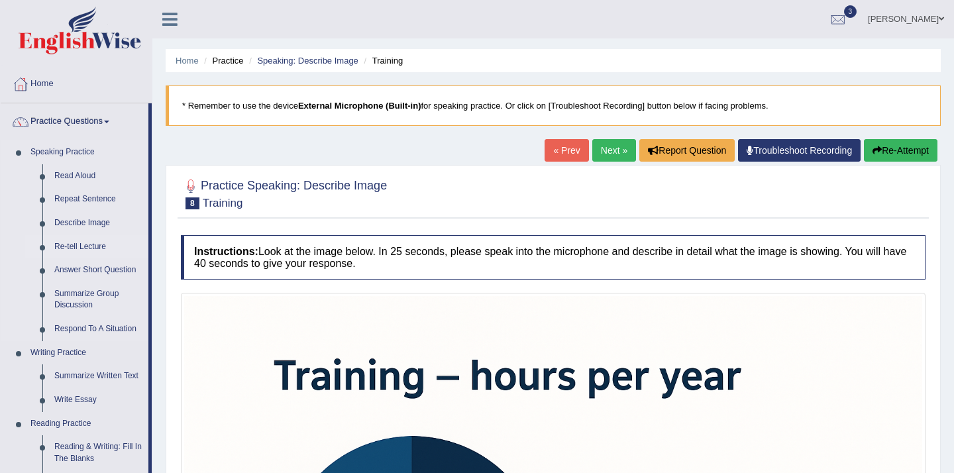
click at [77, 251] on link "Re-tell Lecture" at bounding box center [98, 247] width 100 height 24
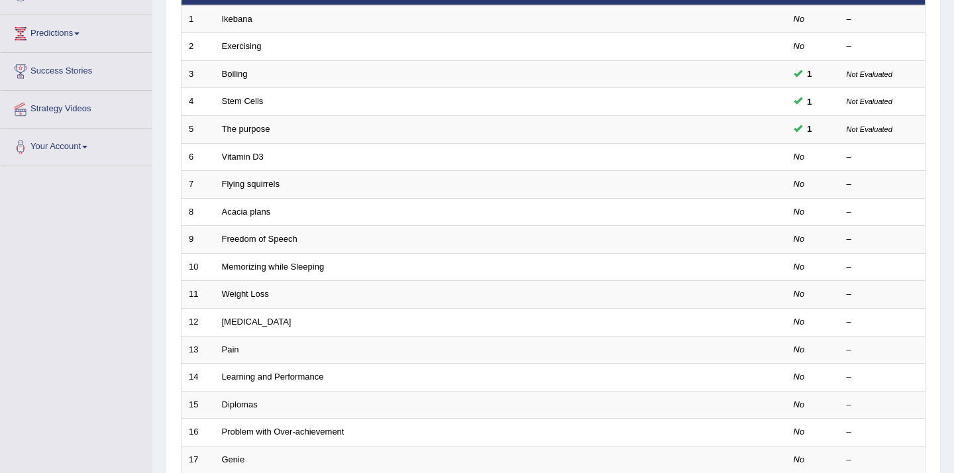
scroll to position [213, 0]
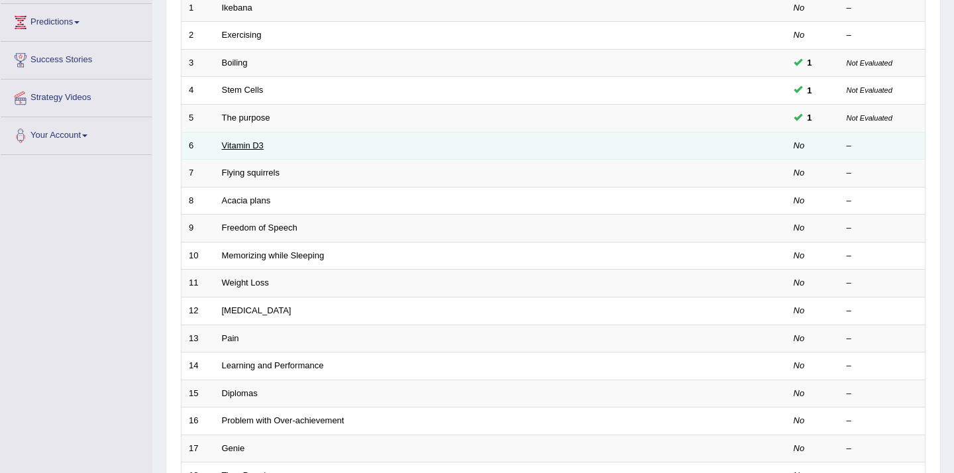
click at [250, 145] on link "Vitamin D3" at bounding box center [243, 145] width 42 height 10
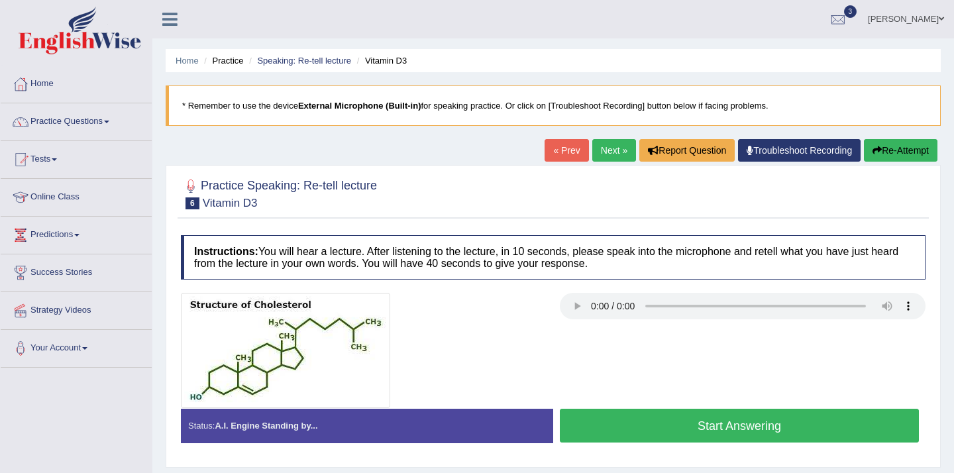
click at [699, 424] on button "Start Answering" at bounding box center [739, 426] width 359 height 34
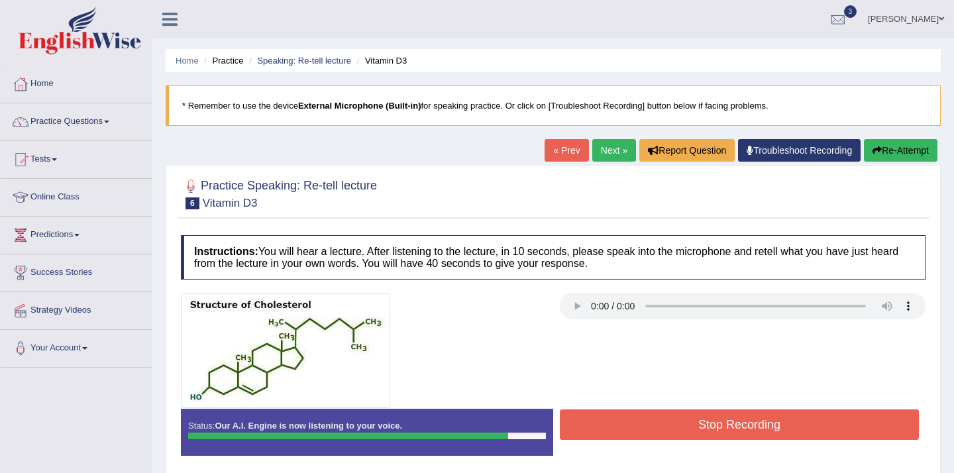
click at [699, 424] on button "Stop Recording" at bounding box center [739, 424] width 359 height 30
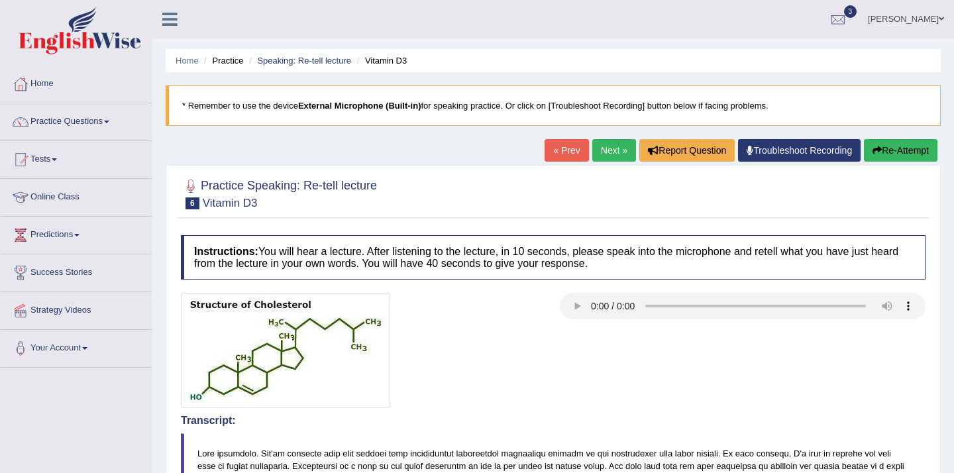
click at [604, 147] on link "Next »" at bounding box center [614, 150] width 44 height 23
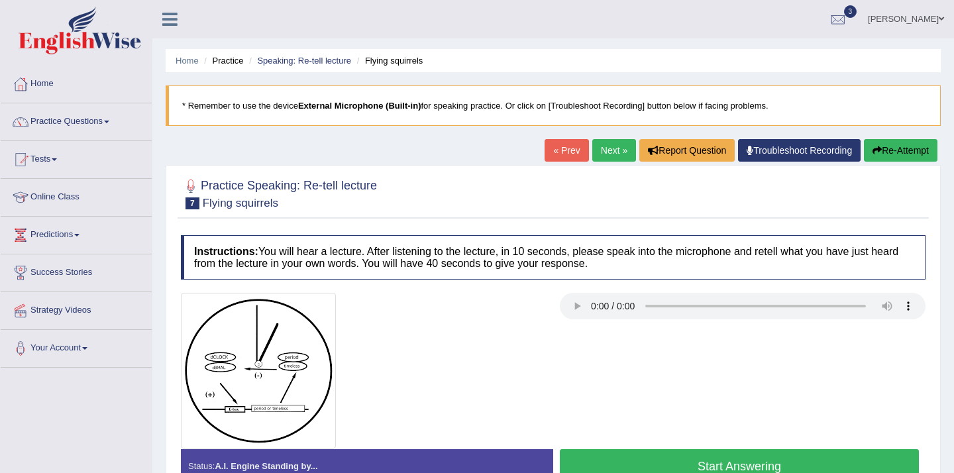
click at [625, 447] on div at bounding box center [553, 371] width 758 height 156
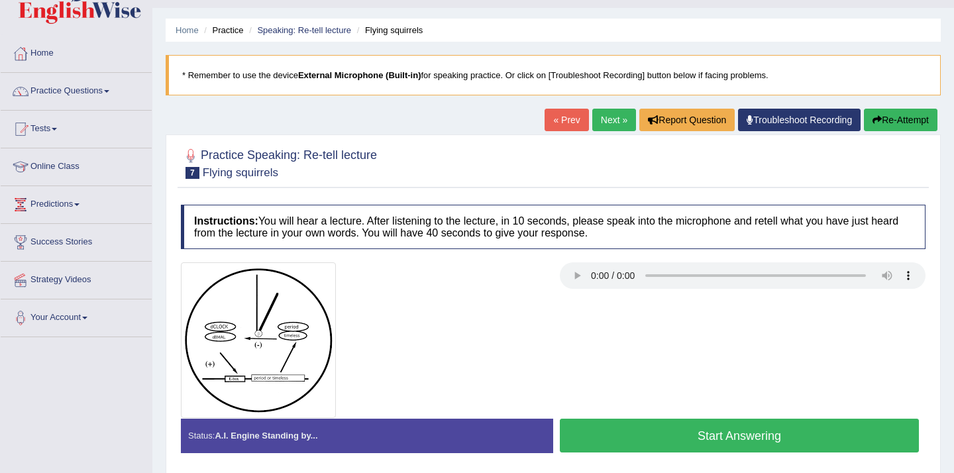
scroll to position [59, 0]
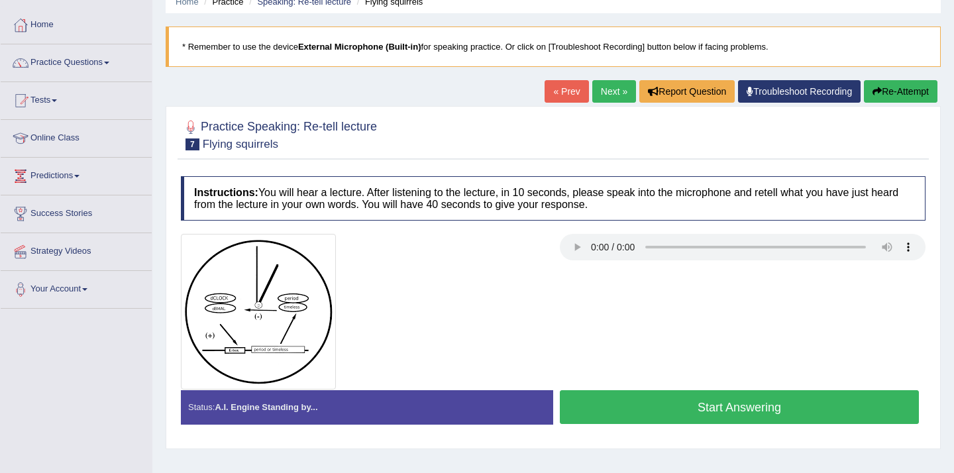
click at [643, 395] on button "Start Answering" at bounding box center [739, 407] width 359 height 34
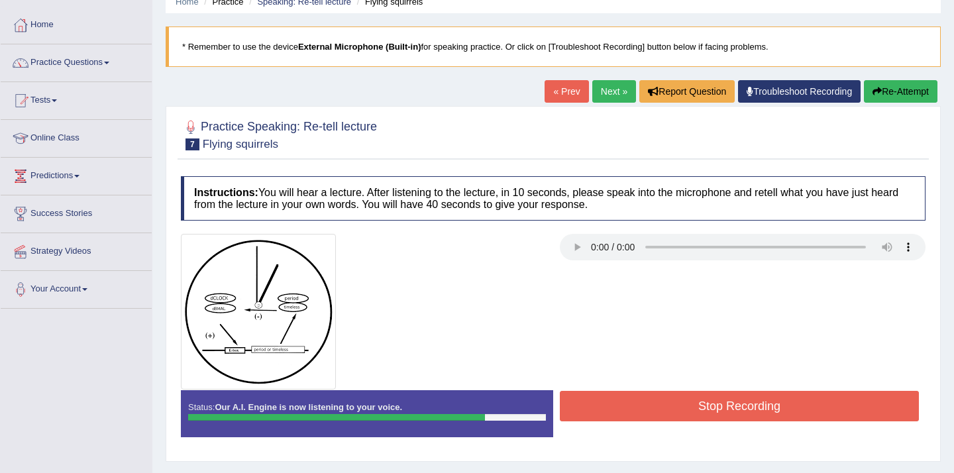
click at [652, 409] on button "Stop Recording" at bounding box center [739, 406] width 359 height 30
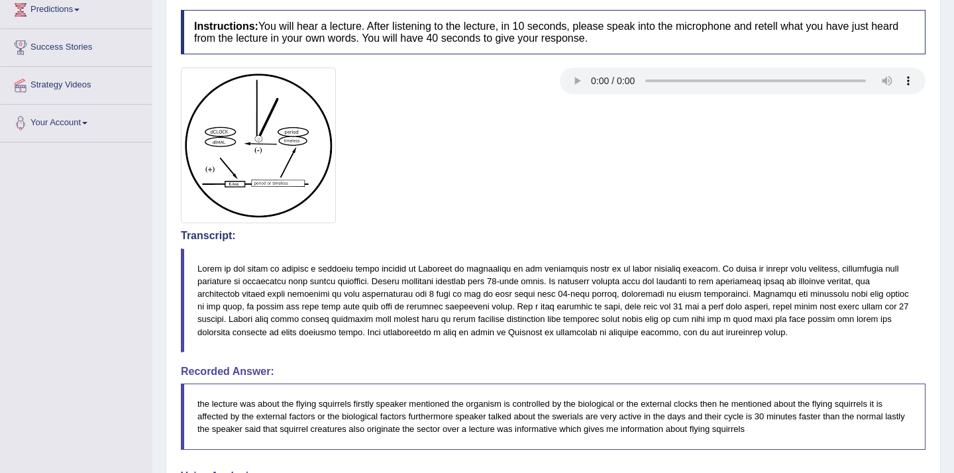
scroll to position [0, 0]
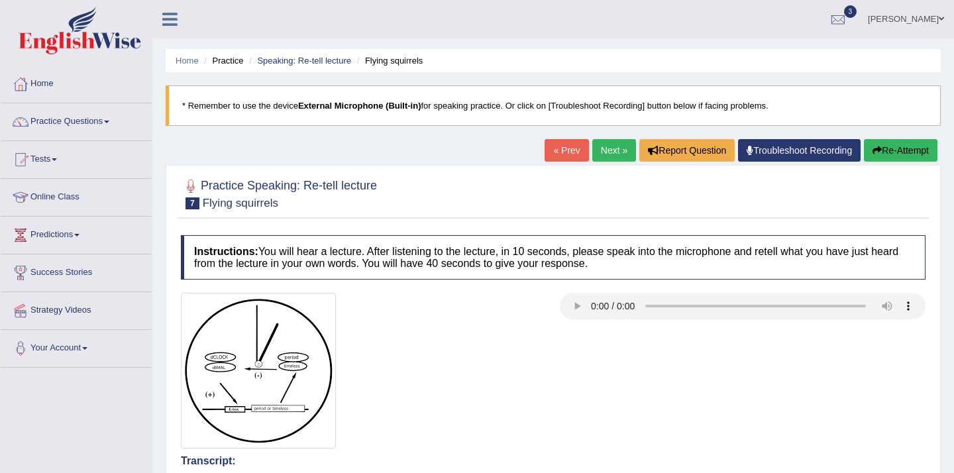
click at [593, 158] on link "Next »" at bounding box center [614, 150] width 44 height 23
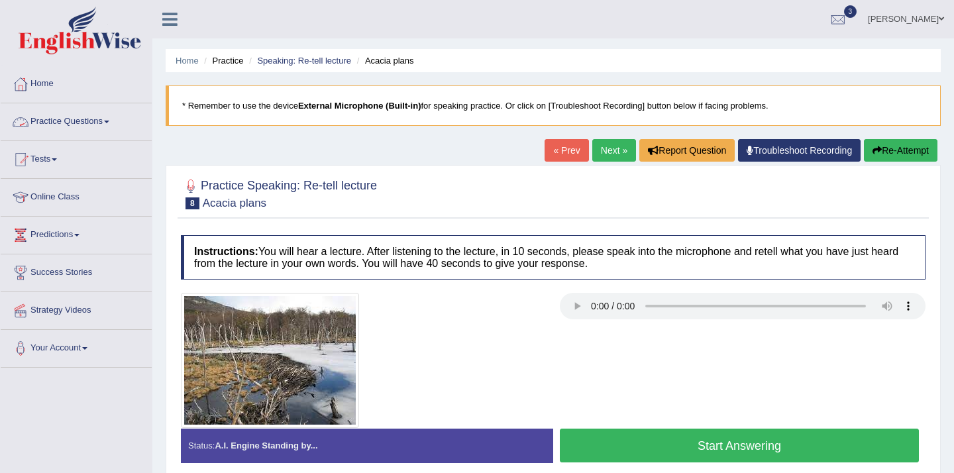
click at [107, 117] on link "Practice Questions" at bounding box center [76, 119] width 151 height 33
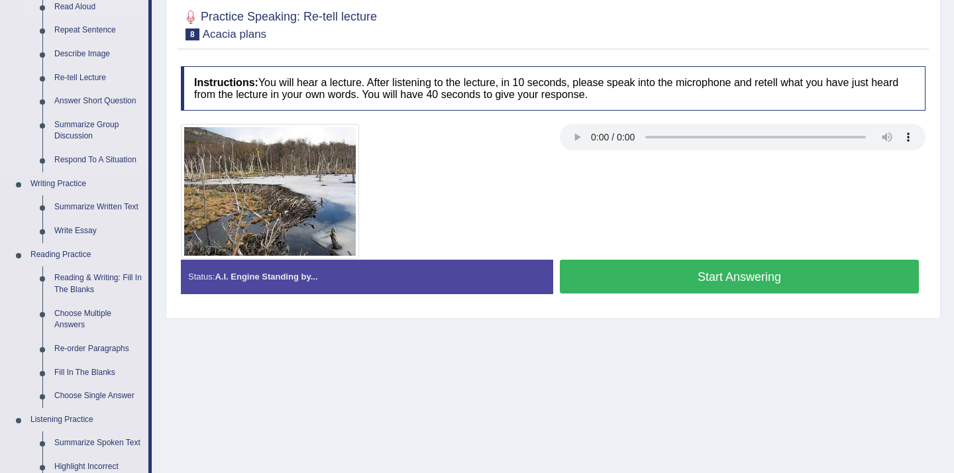
scroll to position [205, 0]
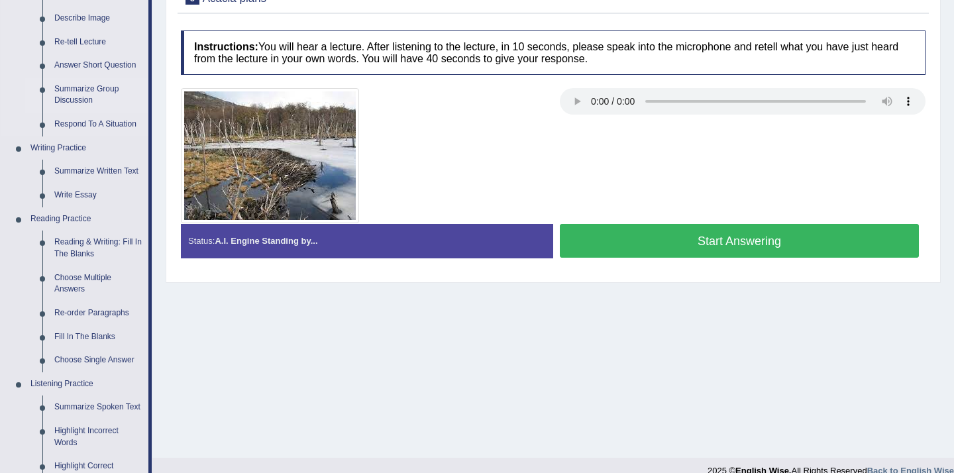
click at [87, 97] on link "Summarize Group Discussion" at bounding box center [98, 94] width 100 height 35
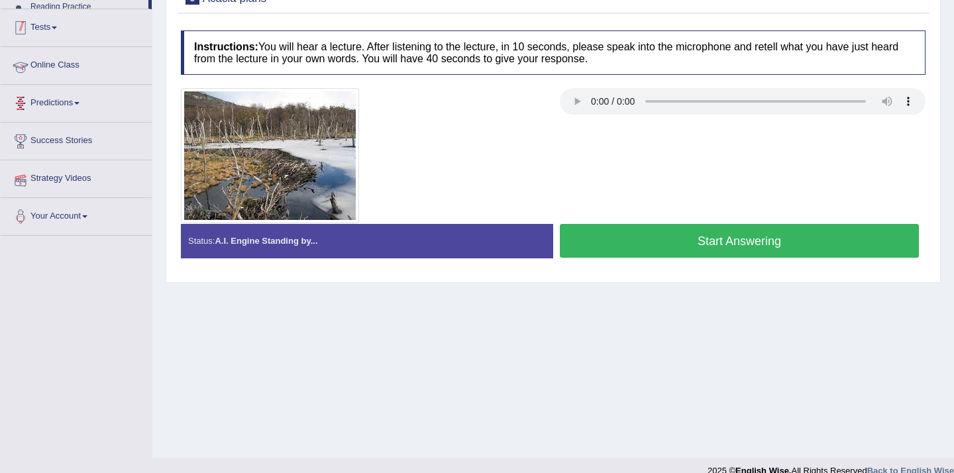
scroll to position [223, 0]
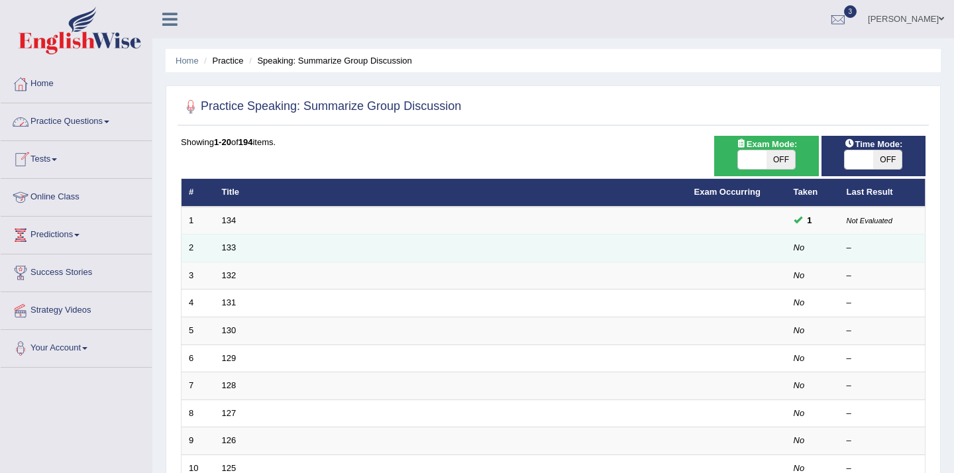
click at [262, 256] on td "133" at bounding box center [451, 248] width 472 height 28
click at [225, 251] on link "133" at bounding box center [229, 247] width 15 height 10
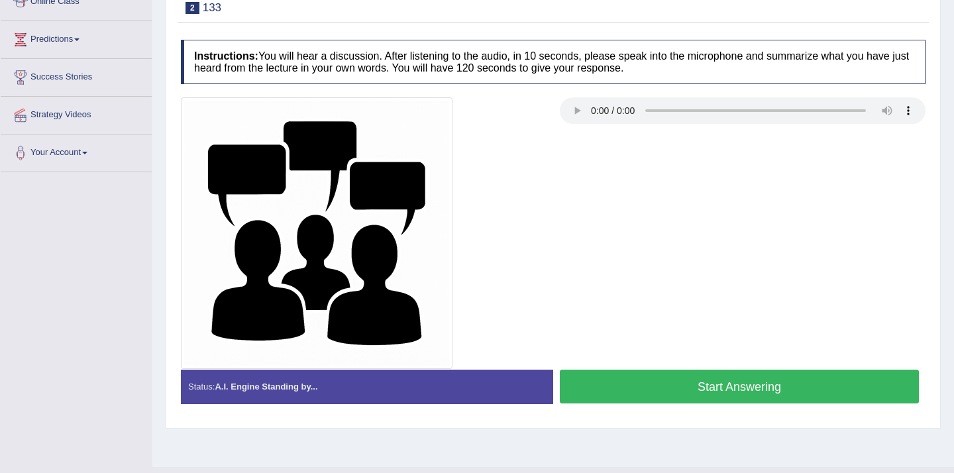
scroll to position [197, 0]
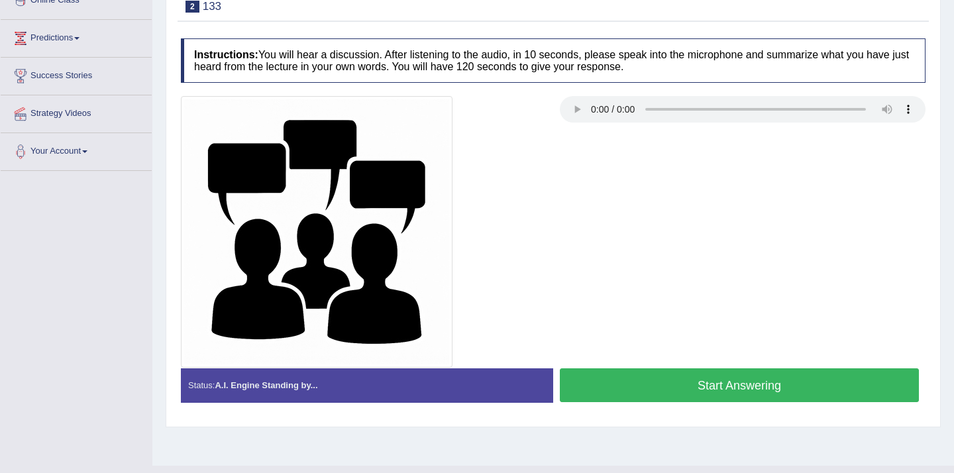
click at [709, 396] on button "Start Answering" at bounding box center [739, 385] width 359 height 34
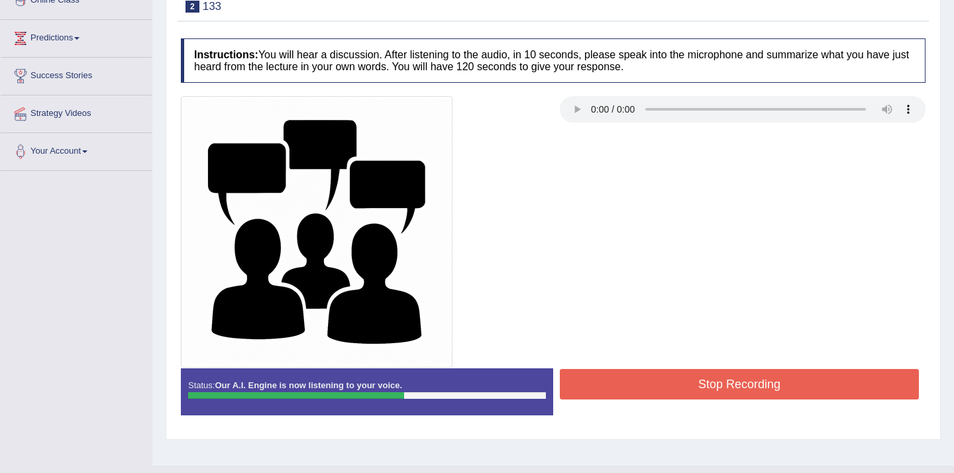
click at [709, 399] on div "Stop Recording" at bounding box center [739, 386] width 372 height 34
click at [712, 387] on button "Stop Recording" at bounding box center [739, 384] width 359 height 30
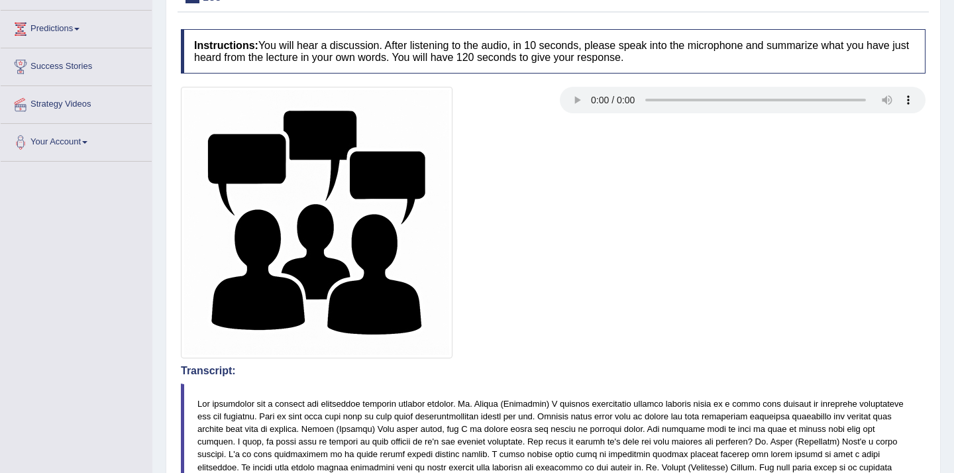
scroll to position [0, 0]
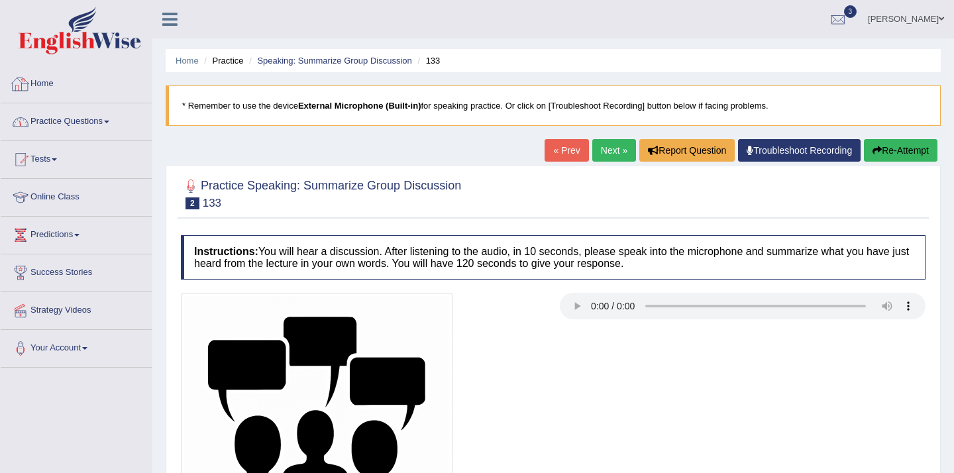
click at [83, 127] on link "Practice Questions" at bounding box center [76, 119] width 151 height 33
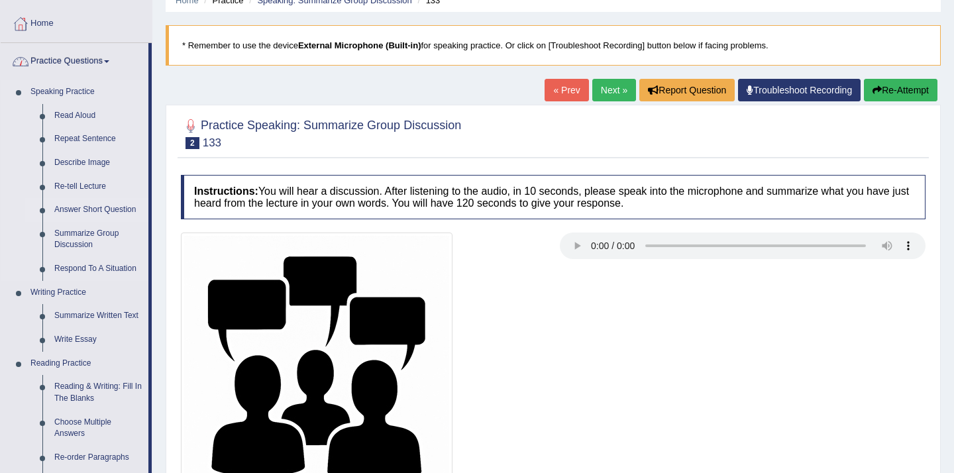
scroll to position [71, 0]
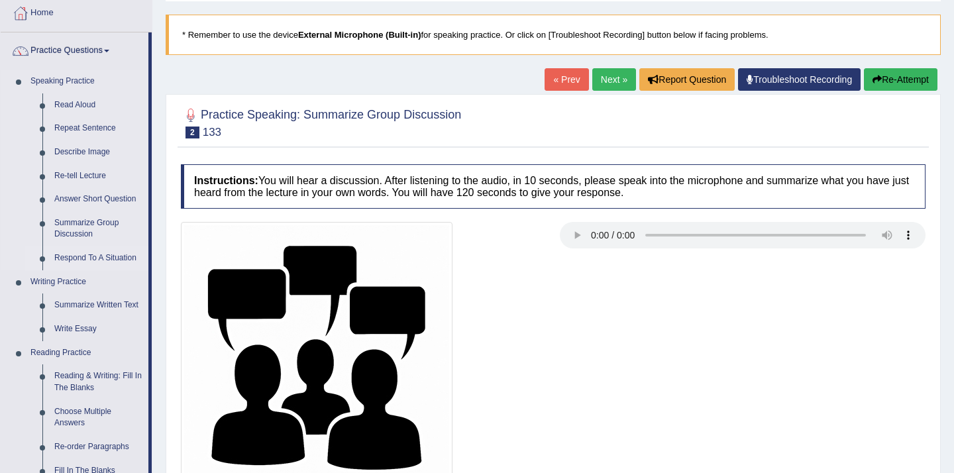
click at [113, 260] on link "Respond To A Situation" at bounding box center [98, 258] width 100 height 24
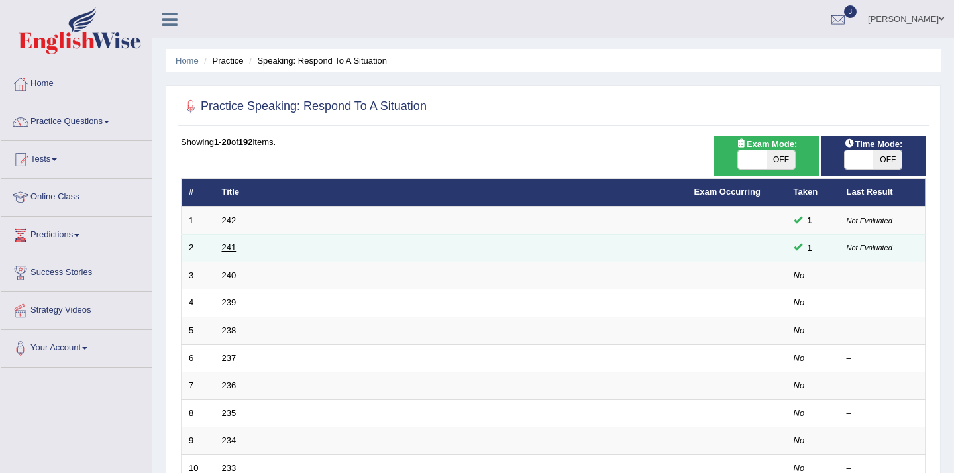
click at [233, 247] on link "241" at bounding box center [229, 247] width 15 height 10
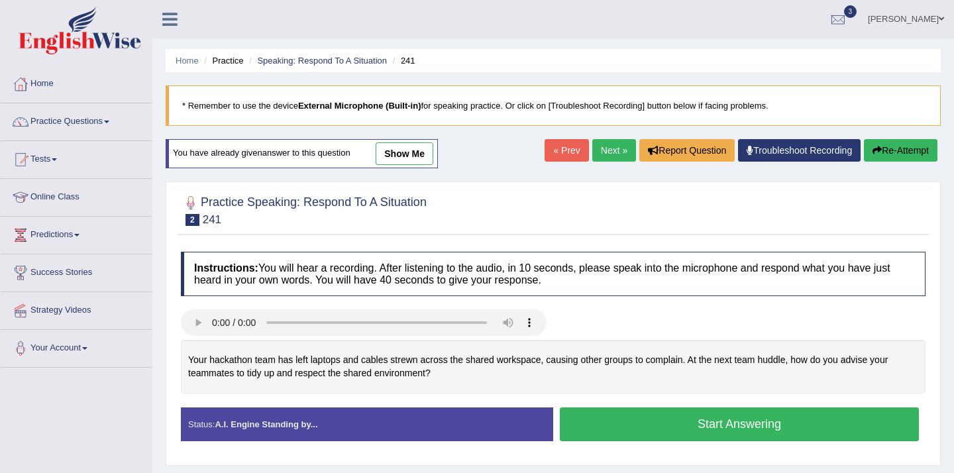
click at [601, 157] on link "Next »" at bounding box center [614, 150] width 44 height 23
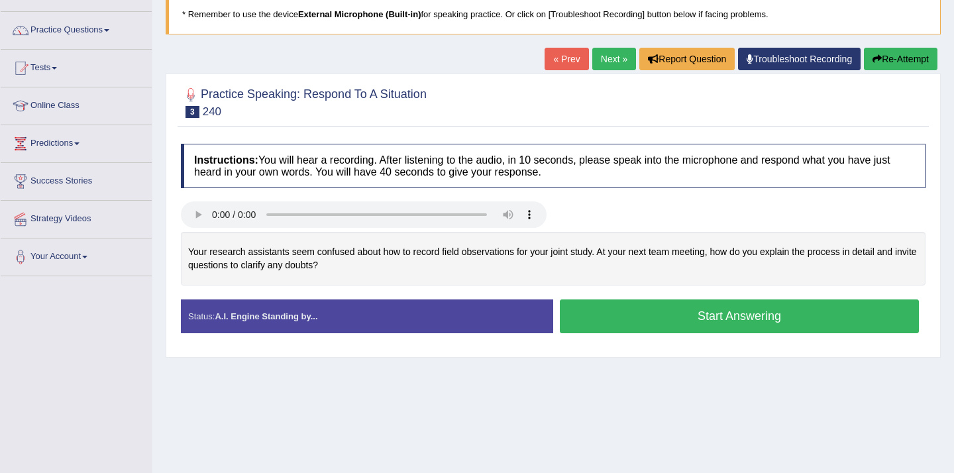
scroll to position [92, 0]
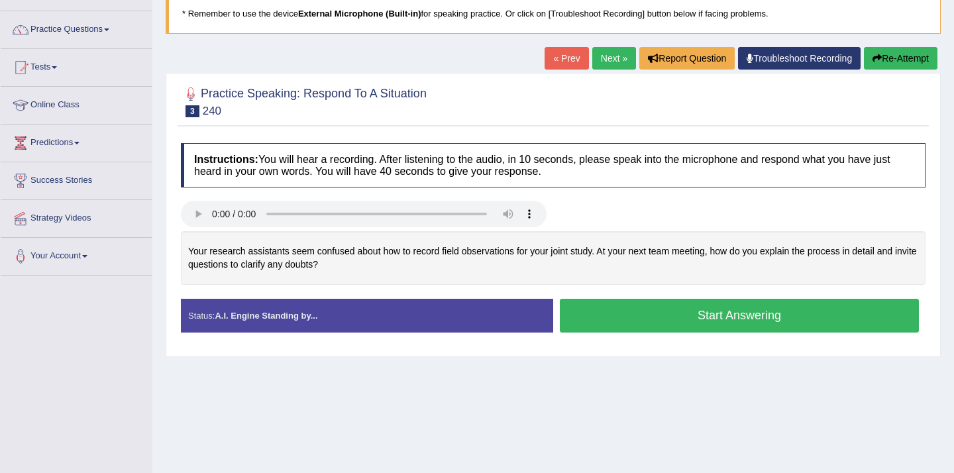
click at [647, 323] on button "Start Answering" at bounding box center [739, 316] width 359 height 34
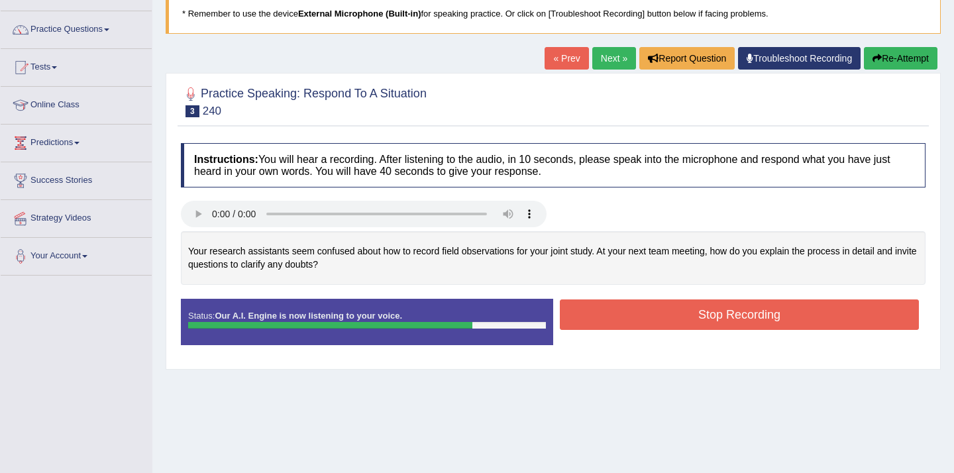
click at [647, 323] on button "Stop Recording" at bounding box center [739, 314] width 359 height 30
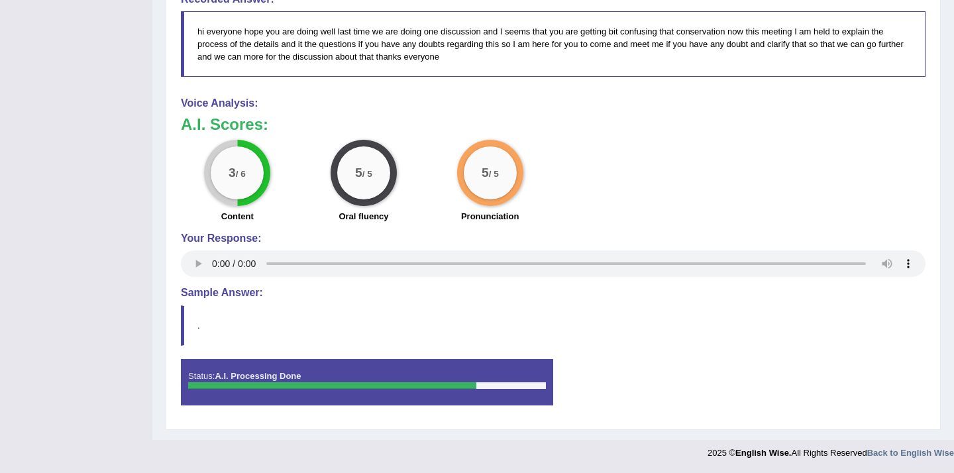
scroll to position [0, 0]
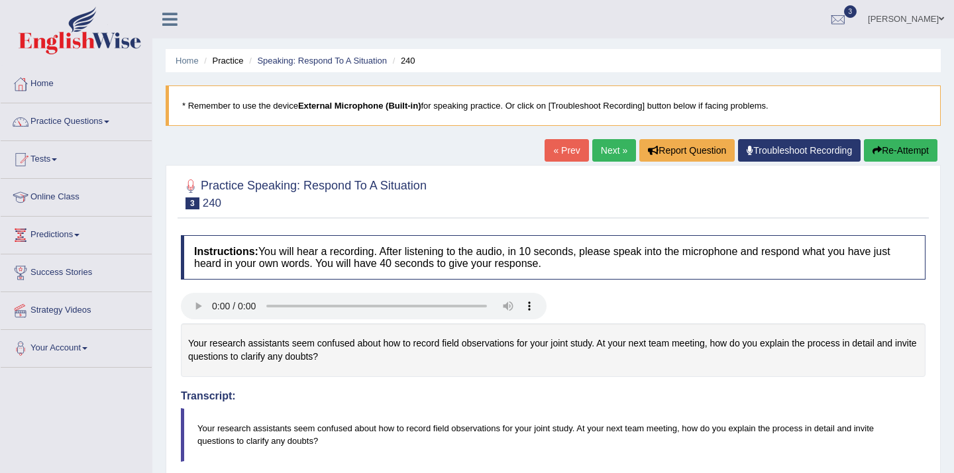
click at [599, 160] on link "Next »" at bounding box center [614, 150] width 44 height 23
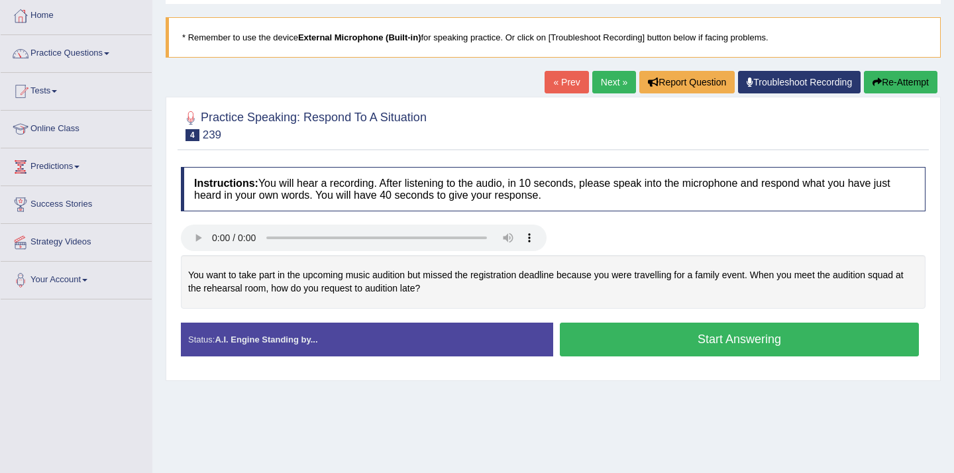
click at [676, 348] on button "Start Answering" at bounding box center [739, 340] width 359 height 34
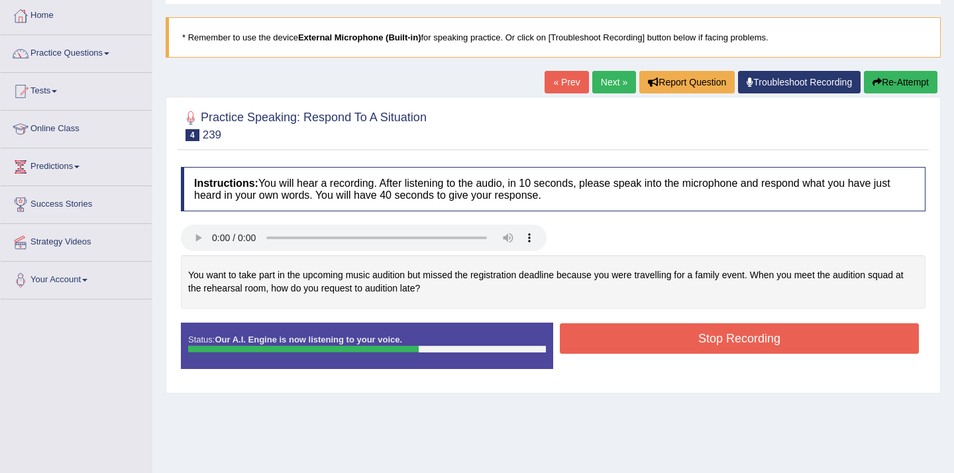
click at [676, 348] on button "Stop Recording" at bounding box center [739, 338] width 359 height 30
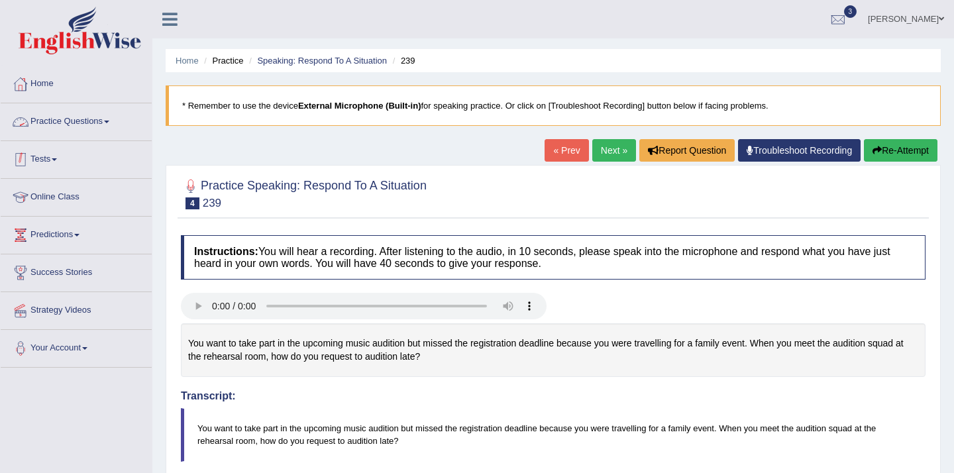
click at [59, 156] on link "Tests" at bounding box center [76, 157] width 151 height 33
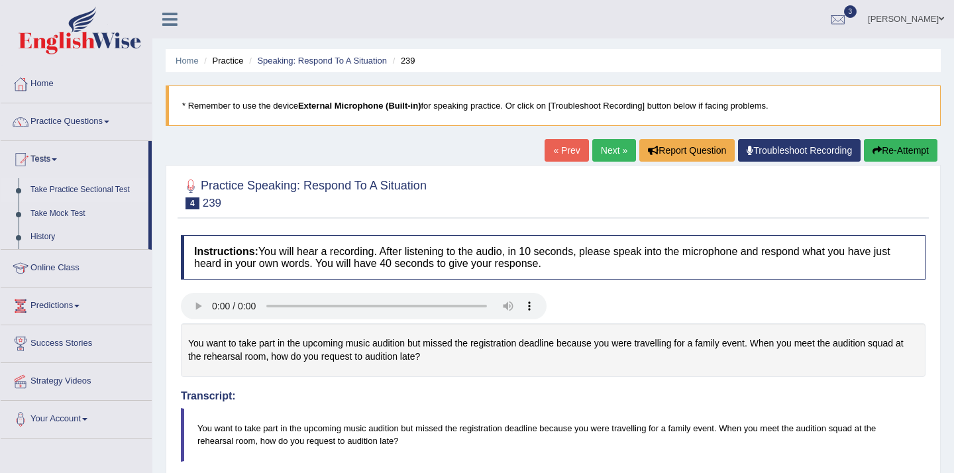
click at [72, 196] on link "Take Practice Sectional Test" at bounding box center [87, 190] width 124 height 24
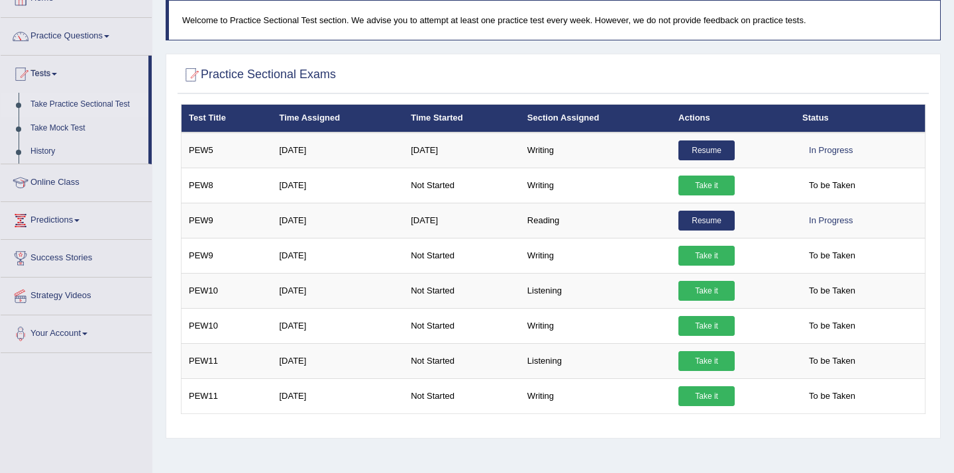
scroll to position [93, 0]
